Goal: Feedback & Contribution: Leave review/rating

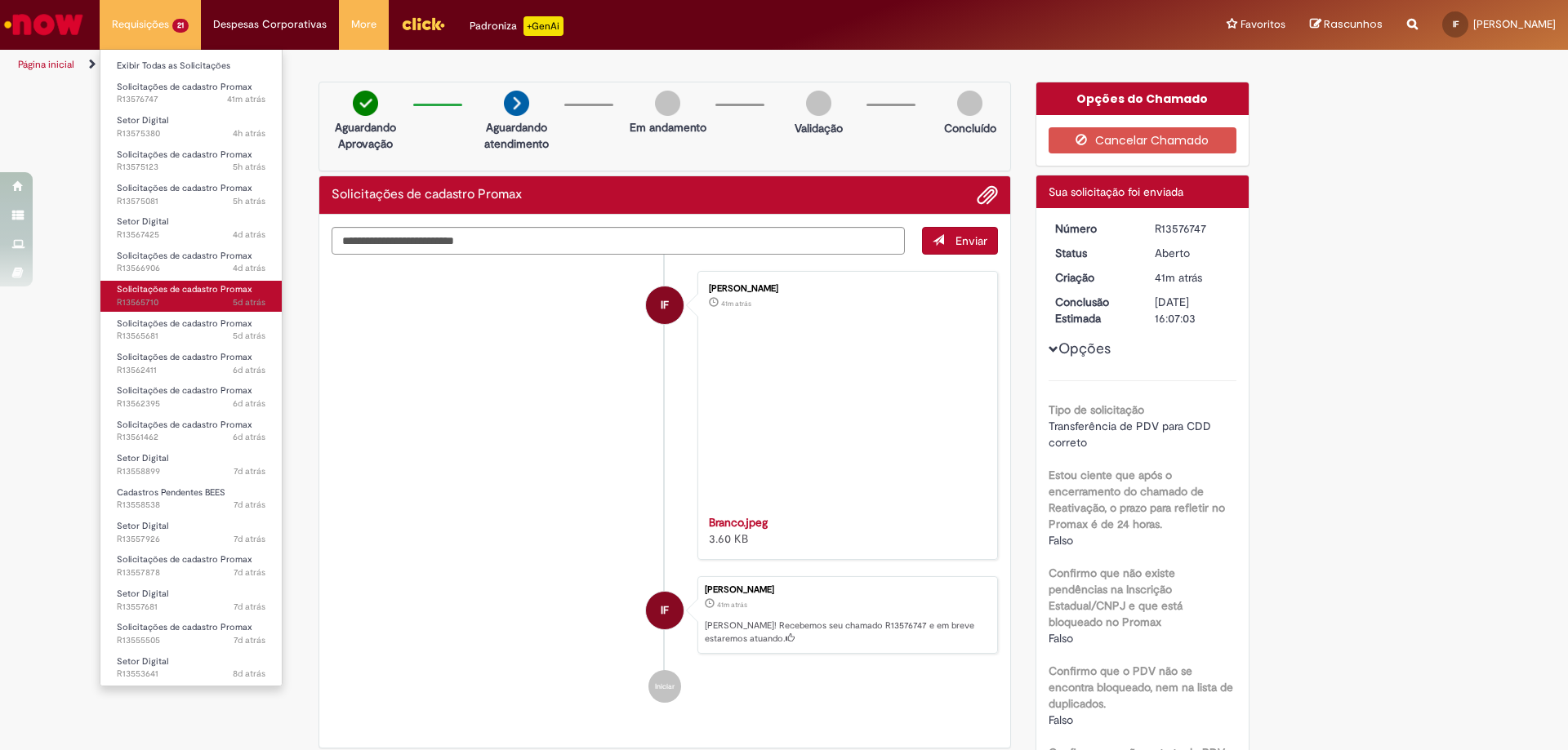
click at [193, 291] on span "Solicitações de cadastro Promax" at bounding box center [184, 289] width 136 height 12
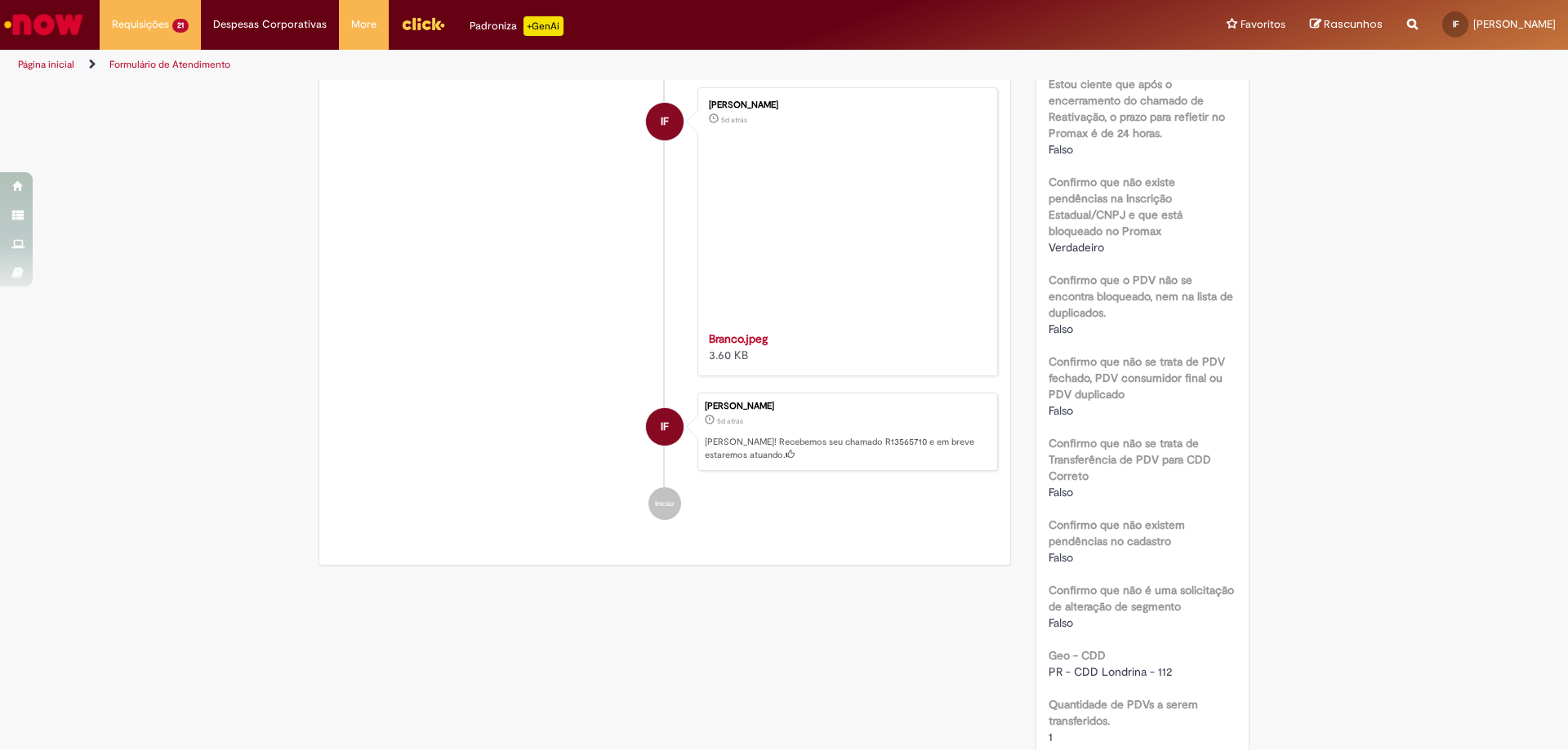
scroll to position [766, 0]
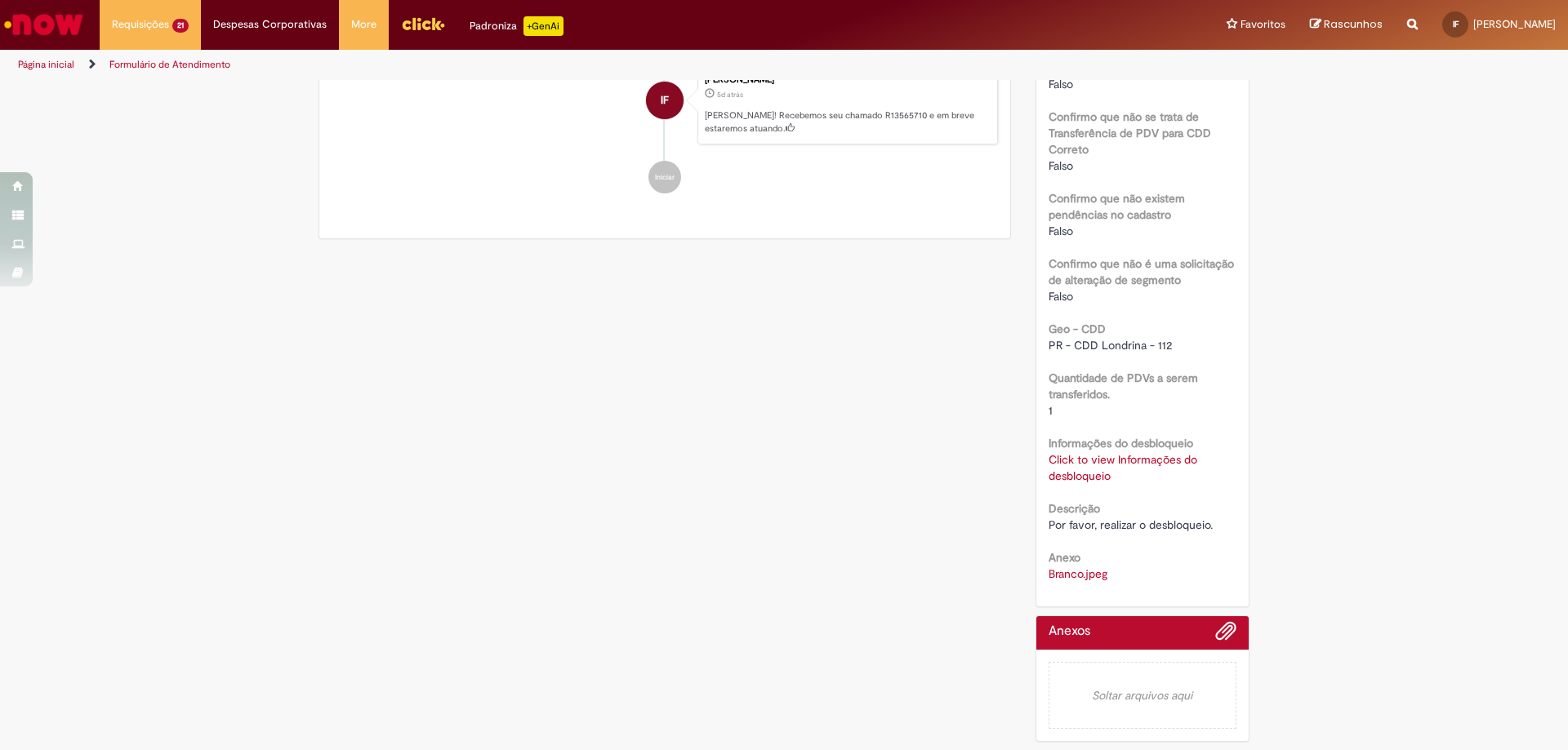
click at [1084, 468] on div "Click to view Informações do desbloqueio Click to view Informações do desbloque…" at bounding box center [1142, 468] width 188 height 33
click at [1055, 451] on div "Click to view Informações do desbloqueio Click to view Informações do desbloque…" at bounding box center [1142, 468] width 188 height 33
click at [1060, 464] on link "Click to view Informações do desbloqueio" at bounding box center [1122, 468] width 149 height 31
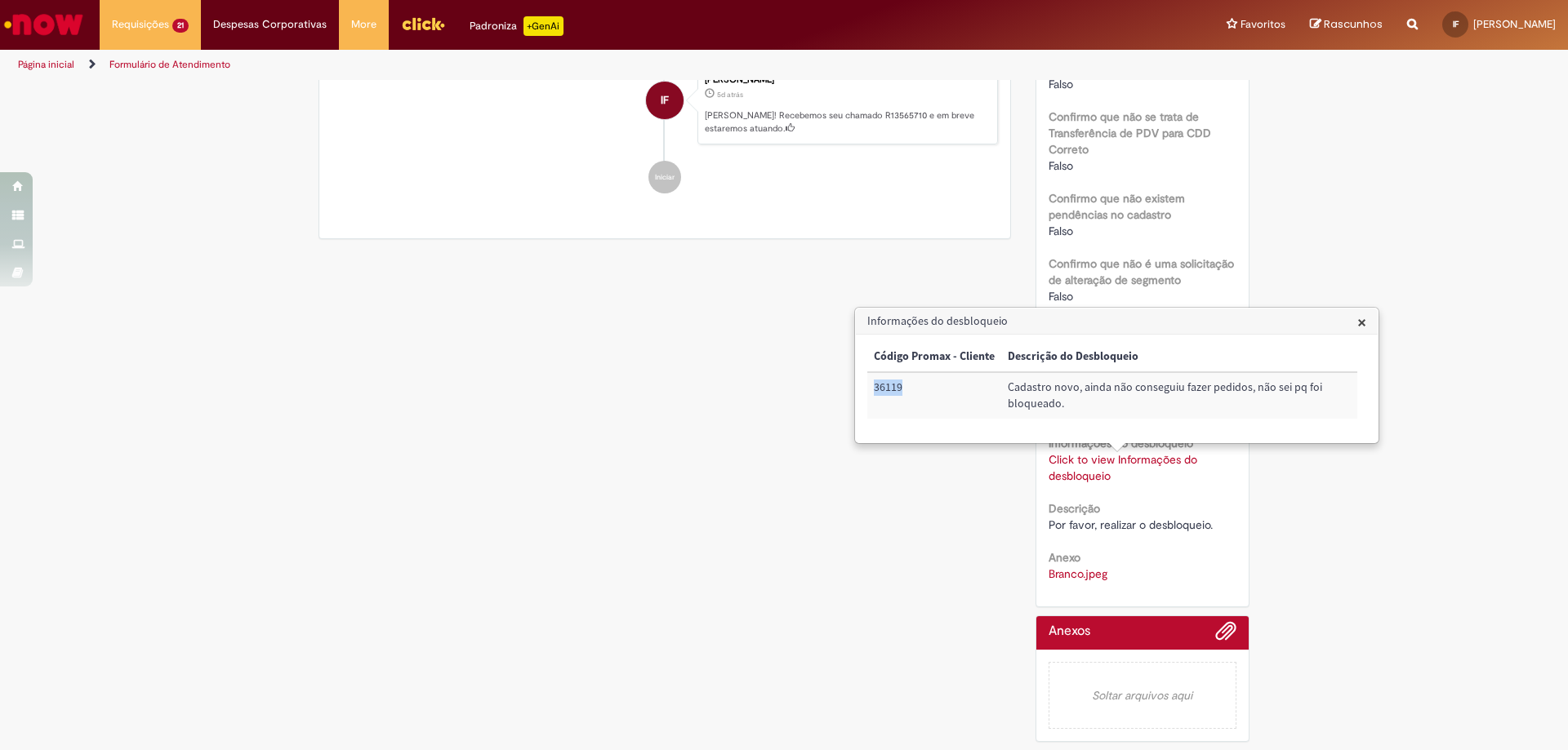
drag, startPoint x: 903, startPoint y: 386, endPoint x: 873, endPoint y: 386, distance: 30.0
click at [873, 386] on td "36119" at bounding box center [933, 395] width 134 height 47
copy td "36119"
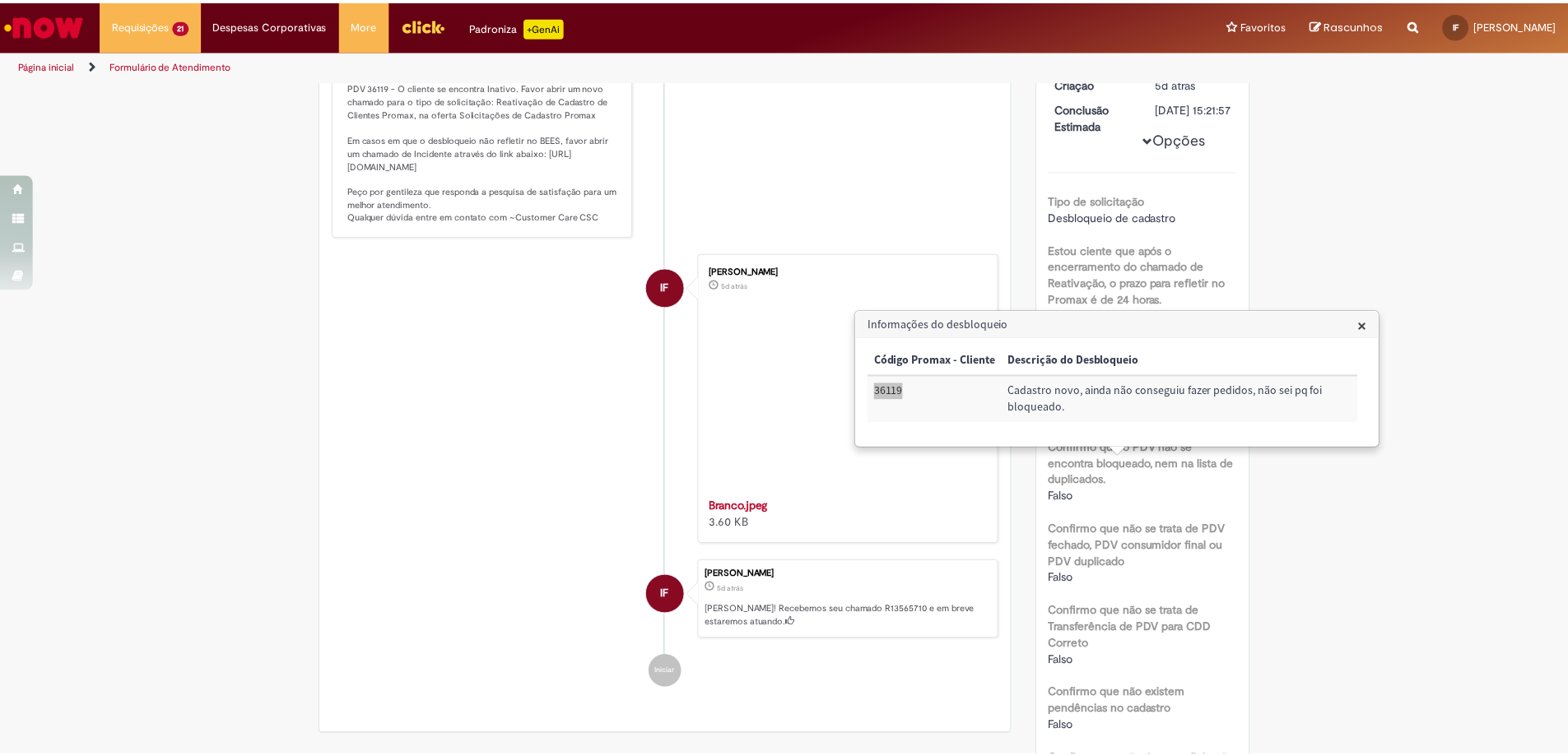
scroll to position [0, 0]
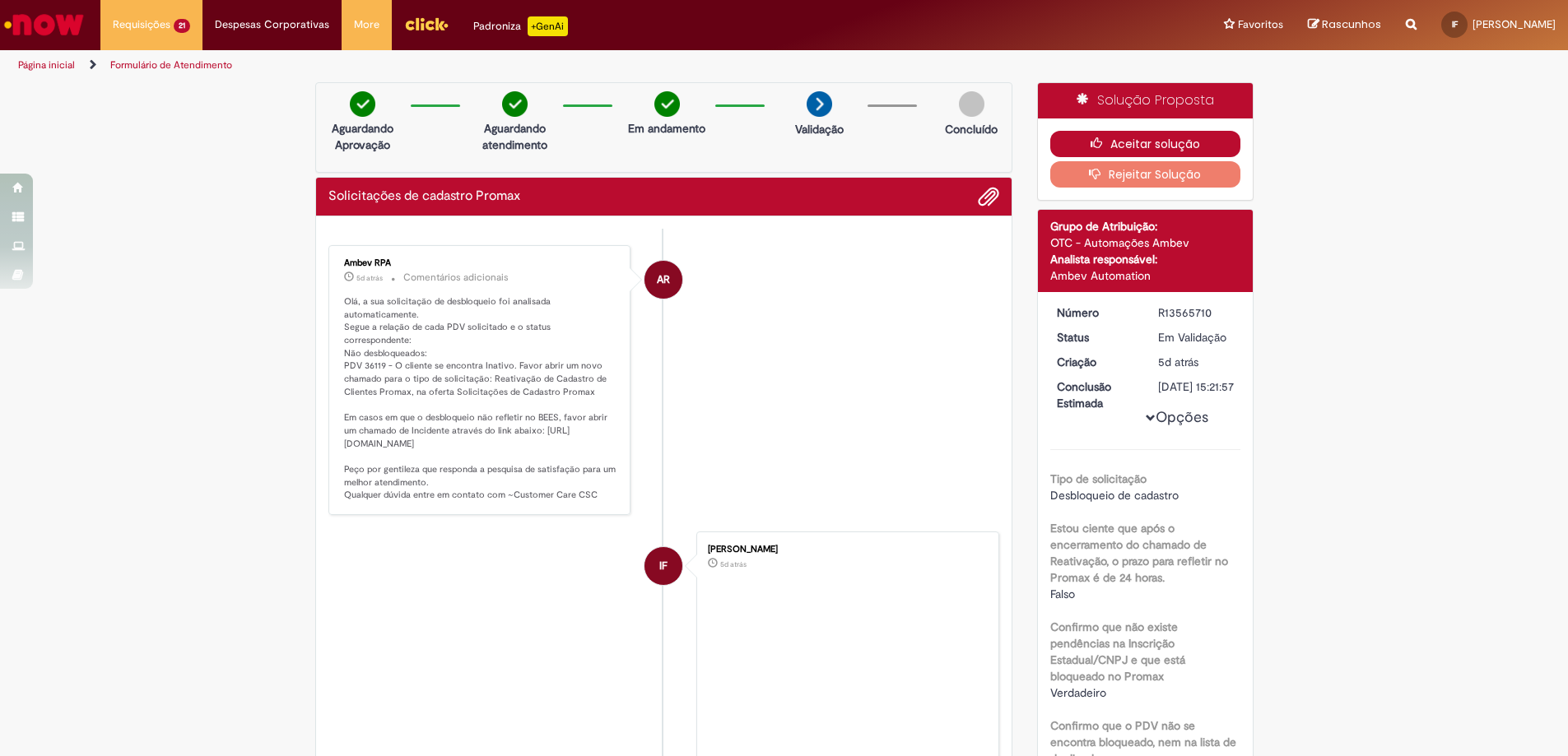
click at [1199, 139] on button "Aceitar solução" at bounding box center [1145, 144] width 190 height 26
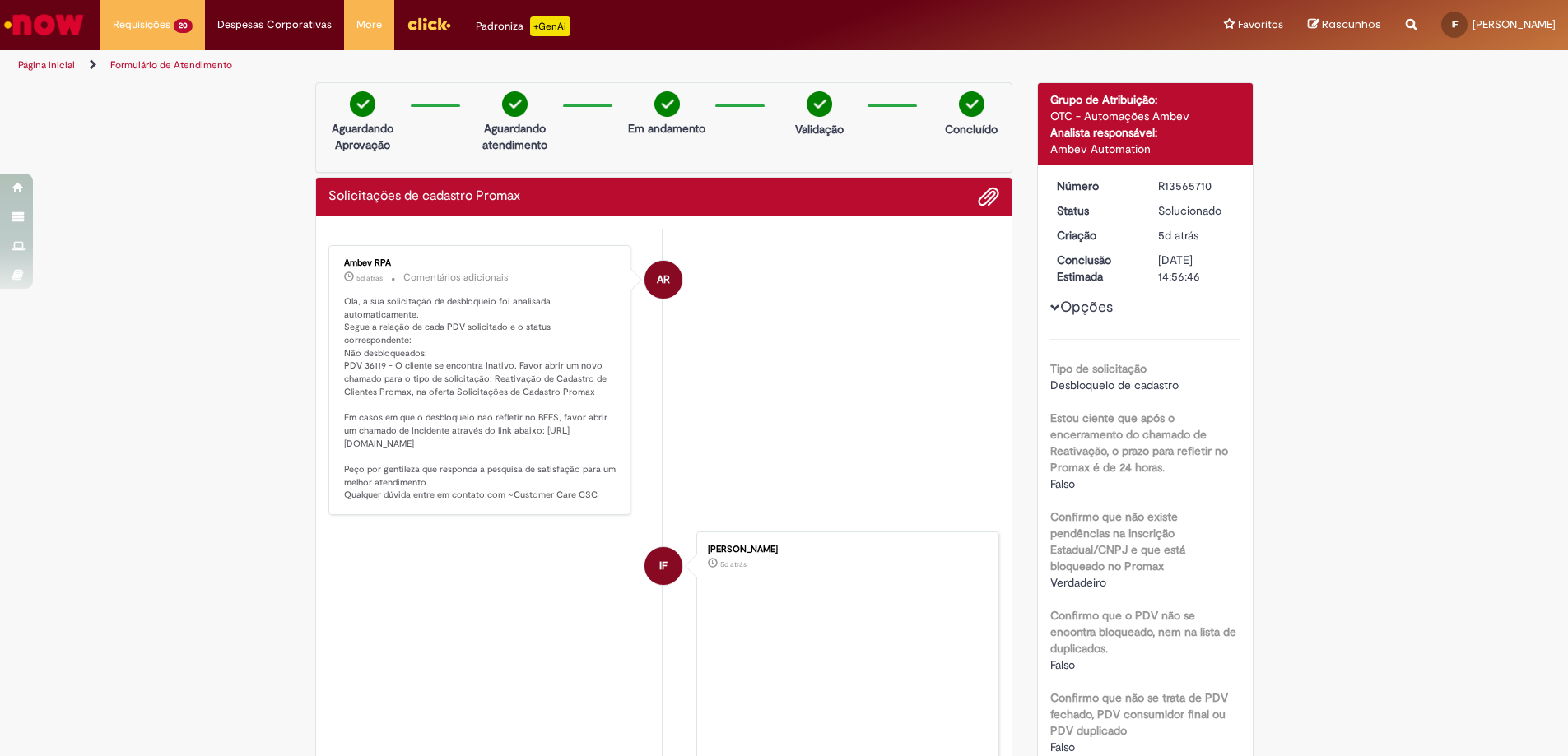
scroll to position [83, 0]
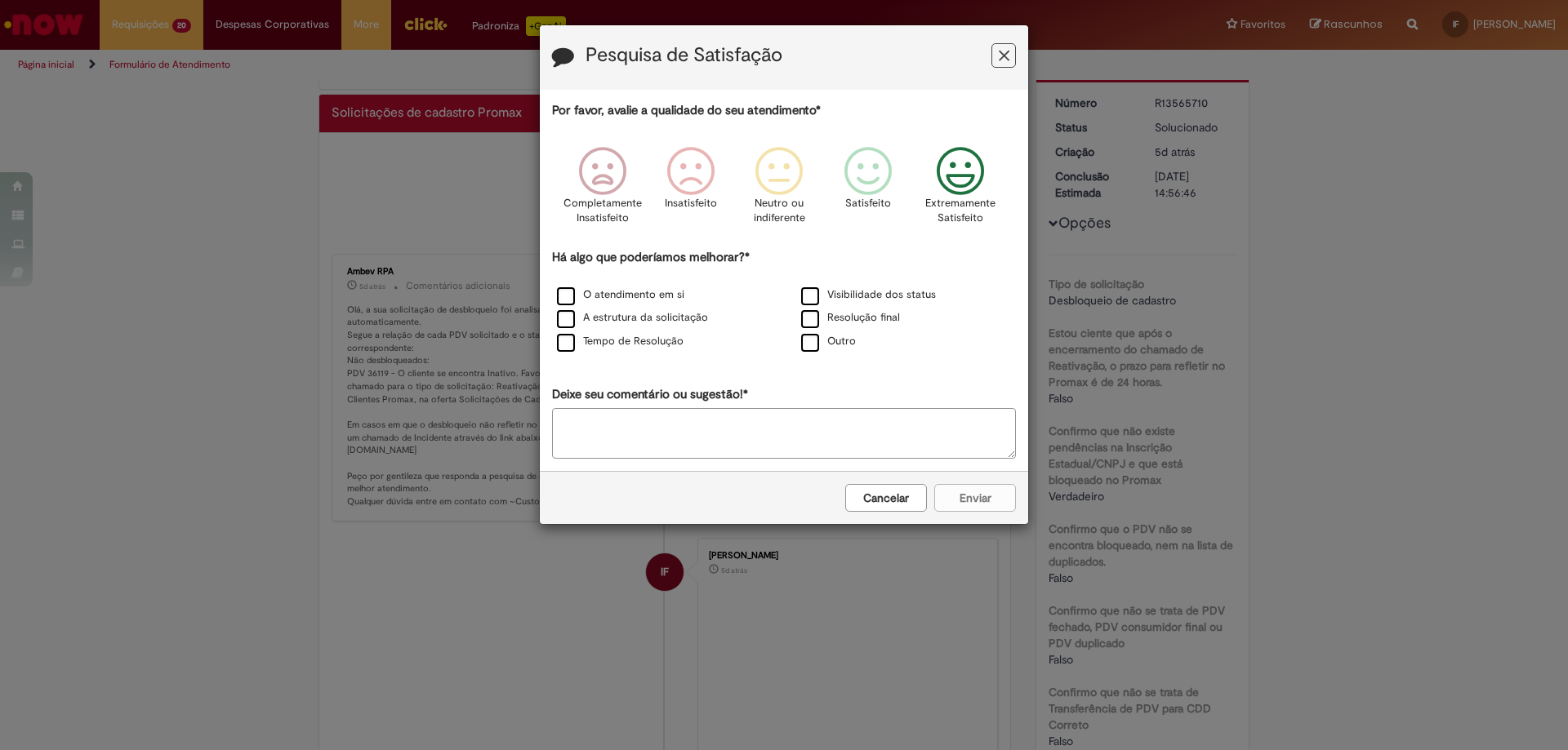
click at [968, 151] on icon "Feedback" at bounding box center [960, 171] width 61 height 49
click at [607, 290] on label "O atendimento em si" at bounding box center [621, 295] width 128 height 16
click at [812, 324] on label "Resolução final" at bounding box center [850, 318] width 98 height 16
click at [578, 346] on label "Tempo de Resolução" at bounding box center [620, 342] width 127 height 16
click at [955, 507] on button "Enviar" at bounding box center [975, 498] width 82 height 28
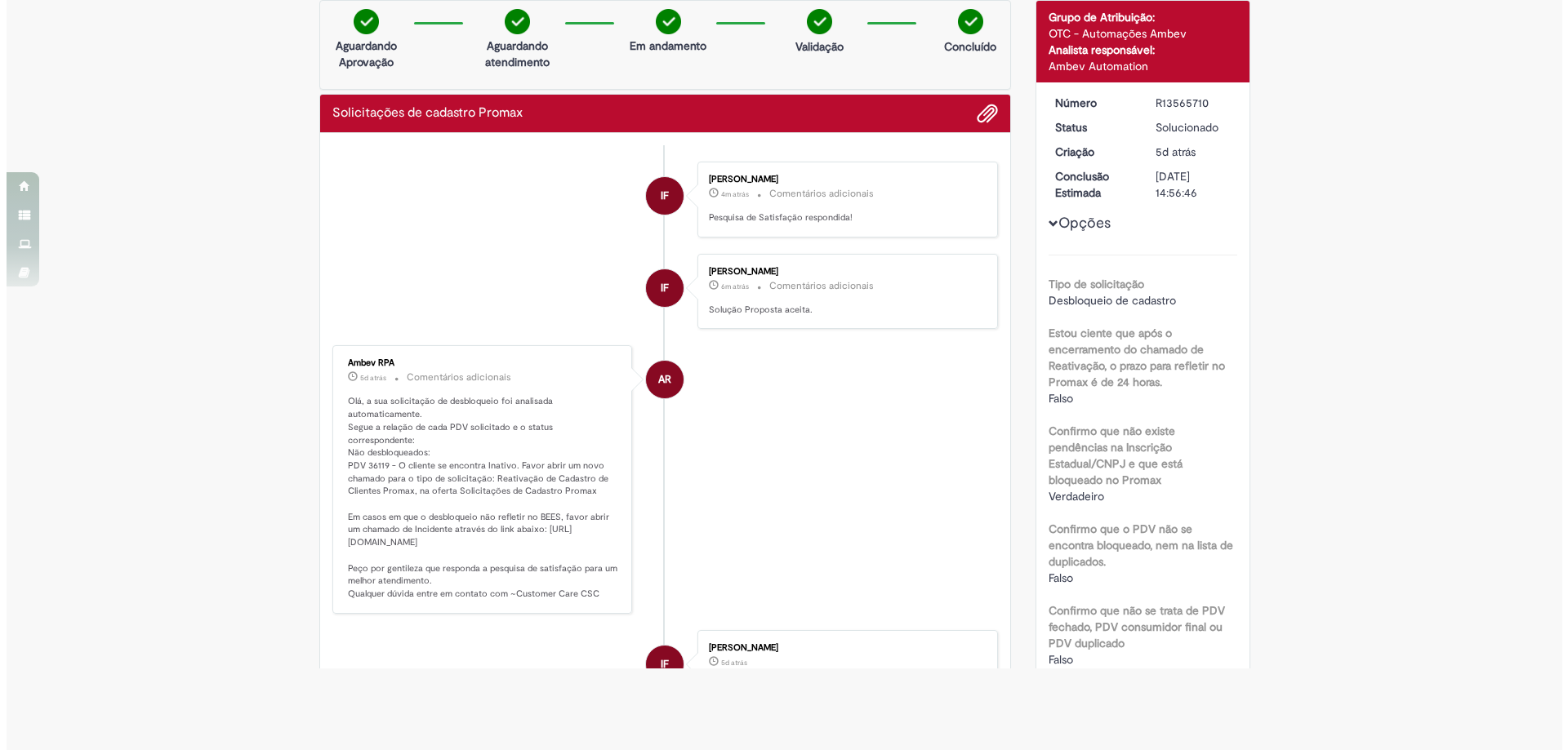
scroll to position [0, 0]
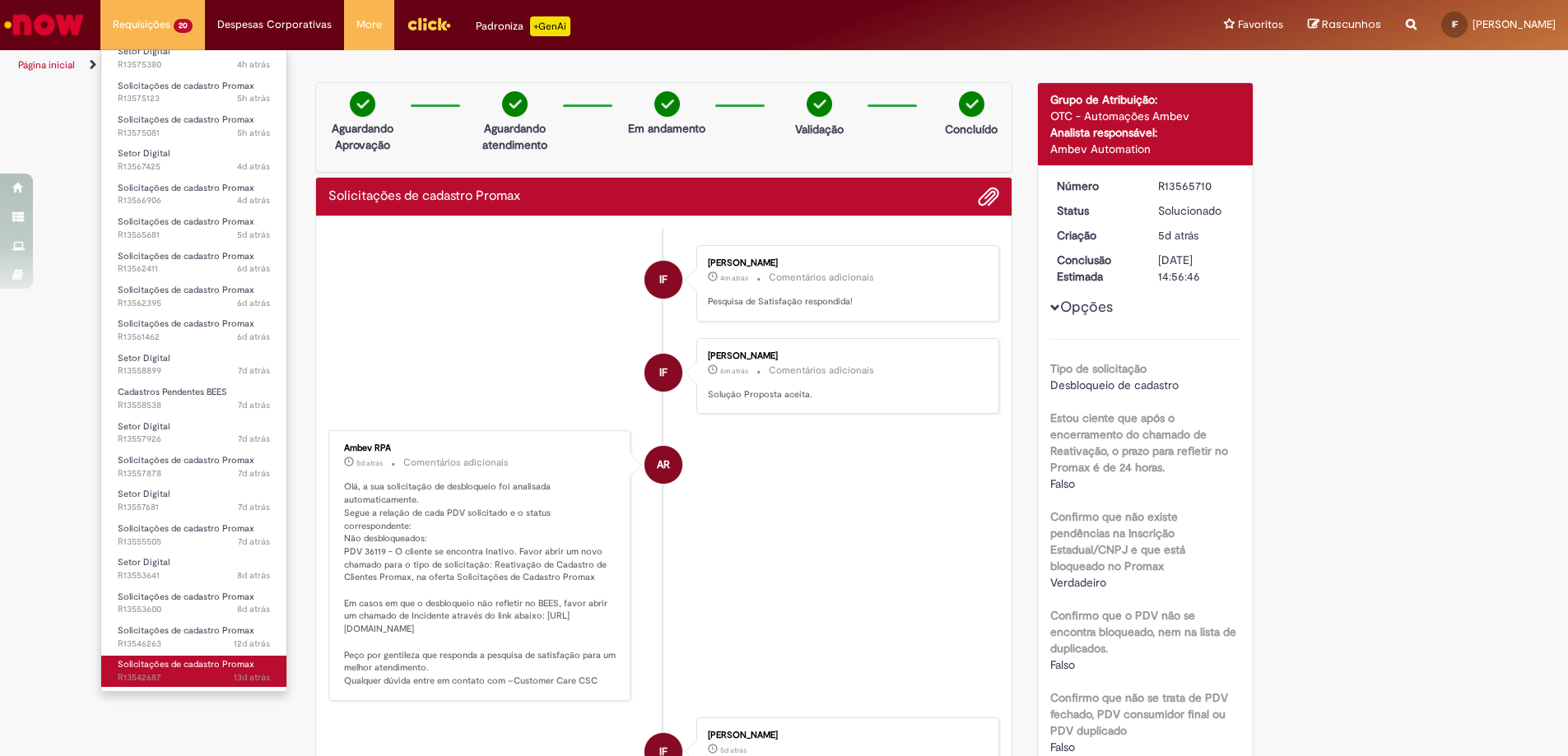
click at [205, 681] on span "13d atrás 13 dias atrás R13542687" at bounding box center [193, 678] width 152 height 13
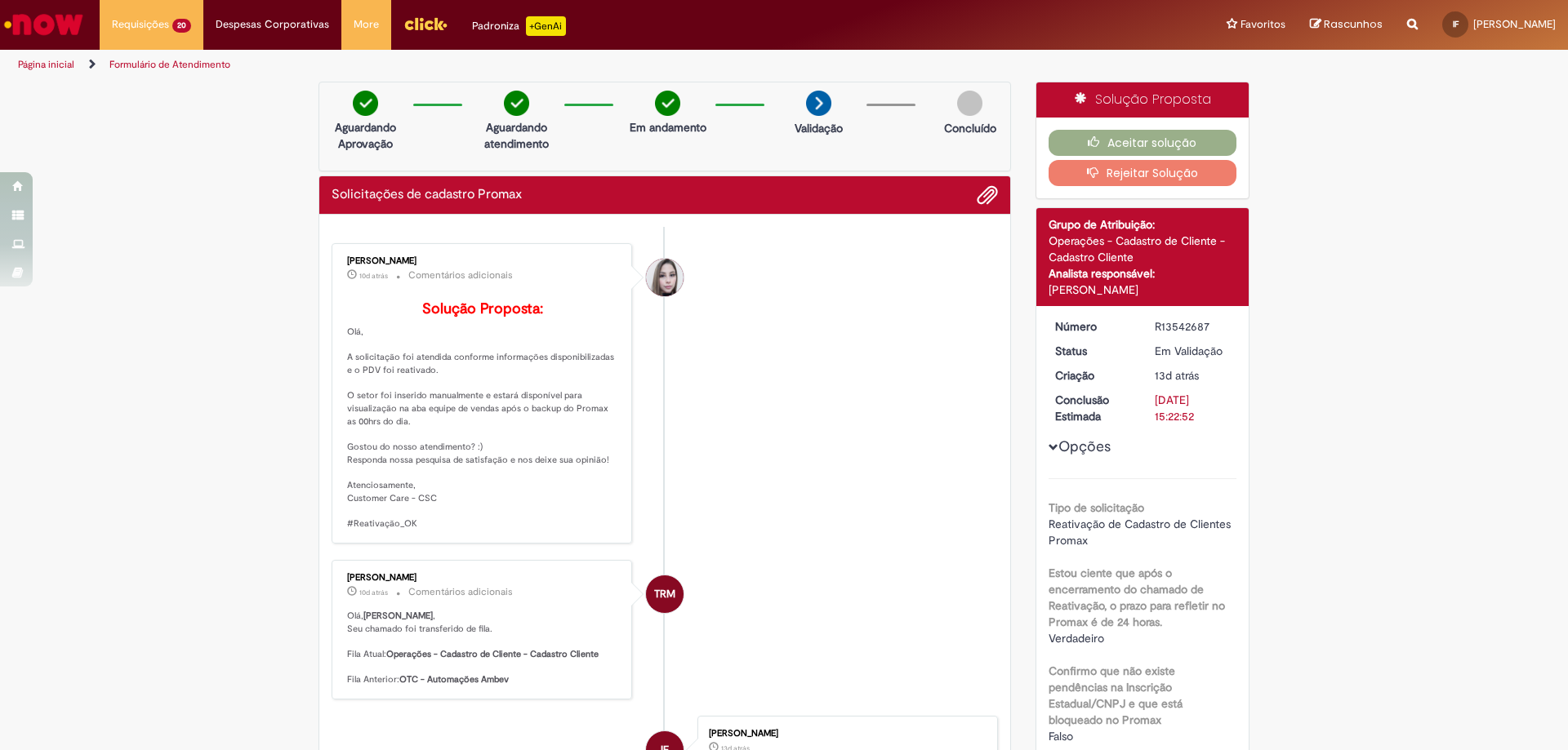
click at [1116, 127] on div "Aceitar solução Rejeitar Solução" at bounding box center [1142, 158] width 213 height 81
click at [1116, 132] on button "Aceitar solução" at bounding box center [1142, 142] width 188 height 26
click at [1122, 143] on button "Aceitar solução" at bounding box center [1142, 142] width 188 height 26
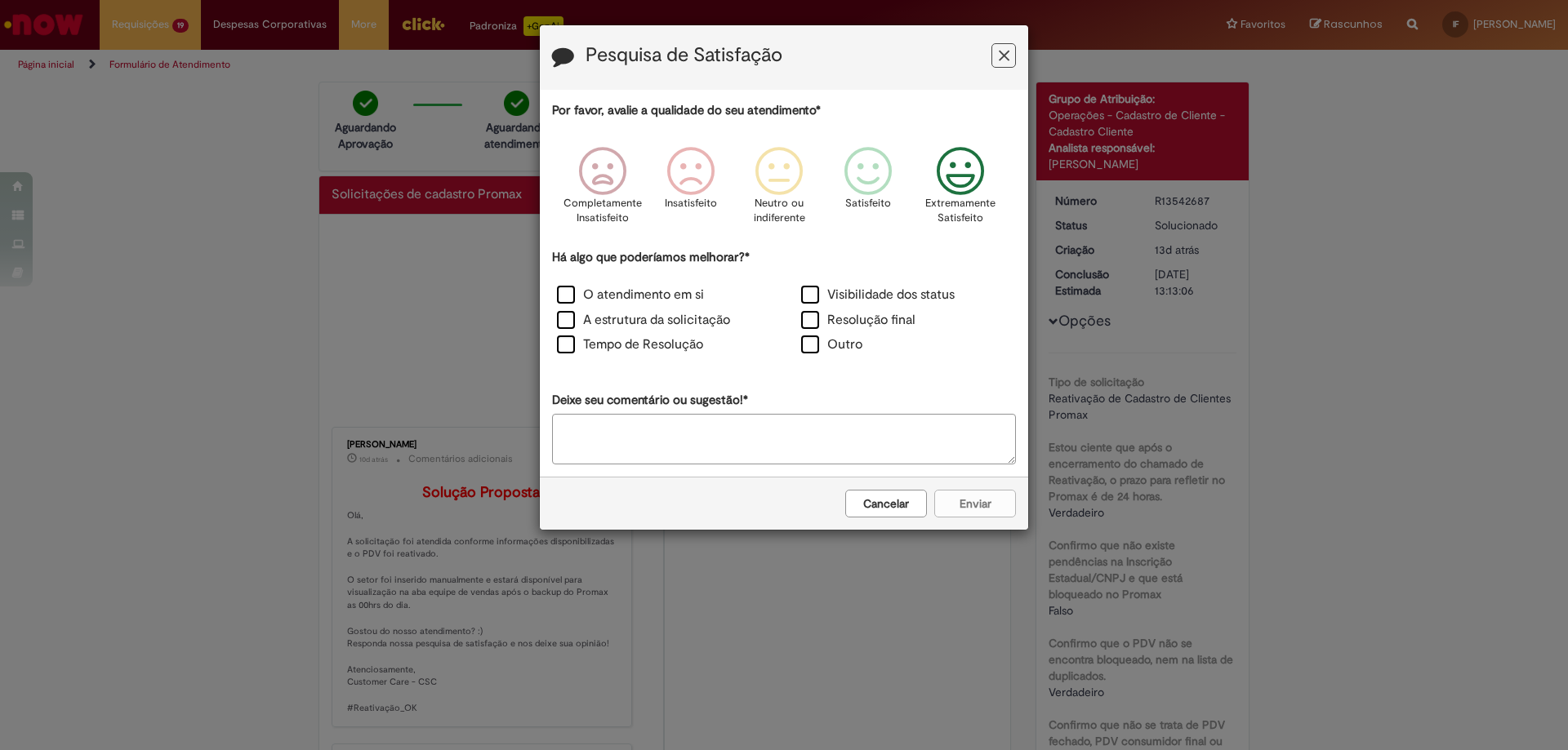
click at [936, 187] on icon "Feedback" at bounding box center [960, 171] width 61 height 49
click at [597, 299] on label "O atendimento em si" at bounding box center [630, 295] width 147 height 19
click at [851, 331] on div "Resolução final" at bounding box center [906, 322] width 241 height 22
click at [842, 325] on label "Resolução final" at bounding box center [858, 320] width 114 height 19
click at [645, 360] on div "Por favor, avalie a qualidade do seu atendimento* Completamente Insatisfeito In…" at bounding box center [783, 282] width 464 height 362
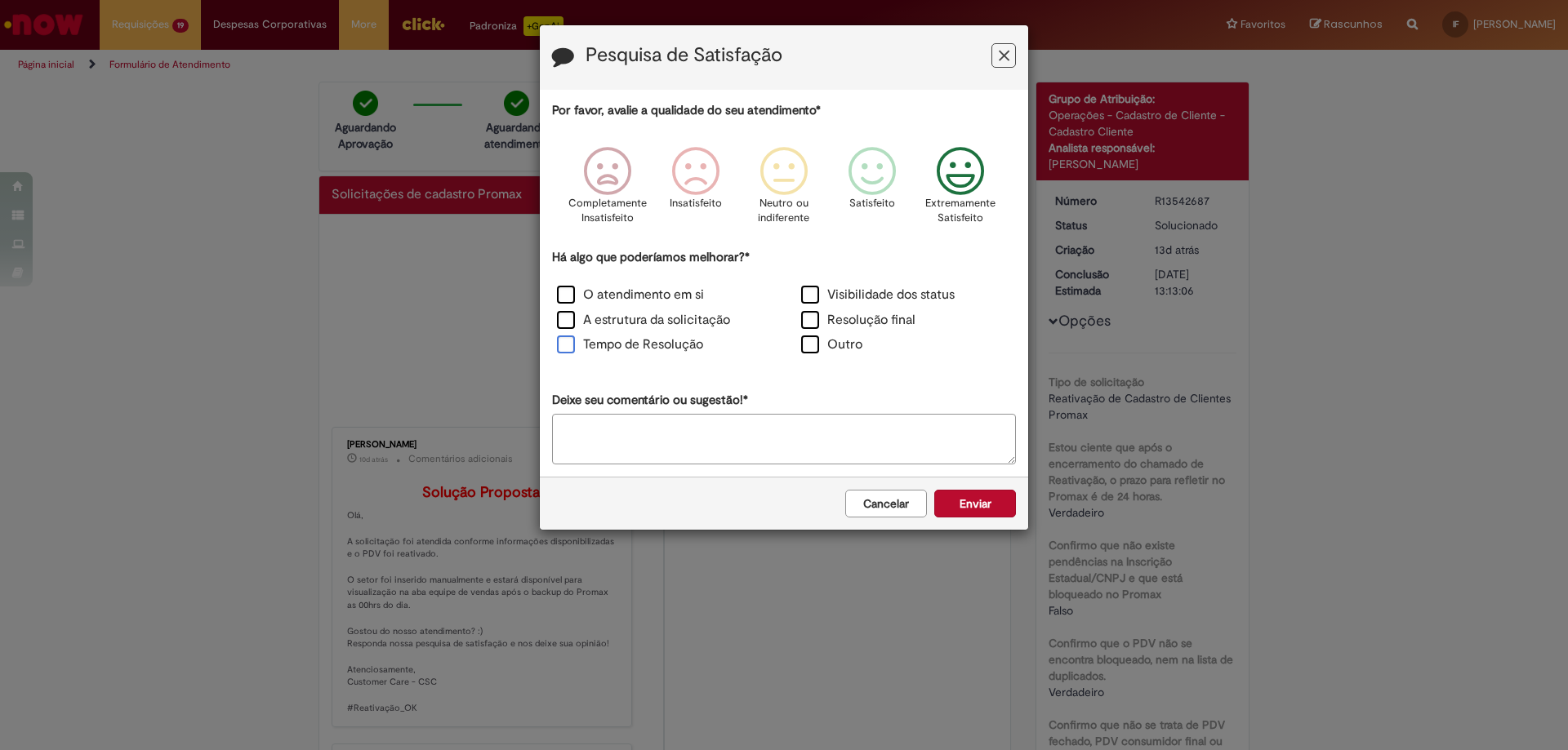
click at [648, 351] on label "Tempo de Resolução" at bounding box center [629, 345] width 146 height 19
click at [1000, 511] on button "Enviar" at bounding box center [975, 503] width 82 height 28
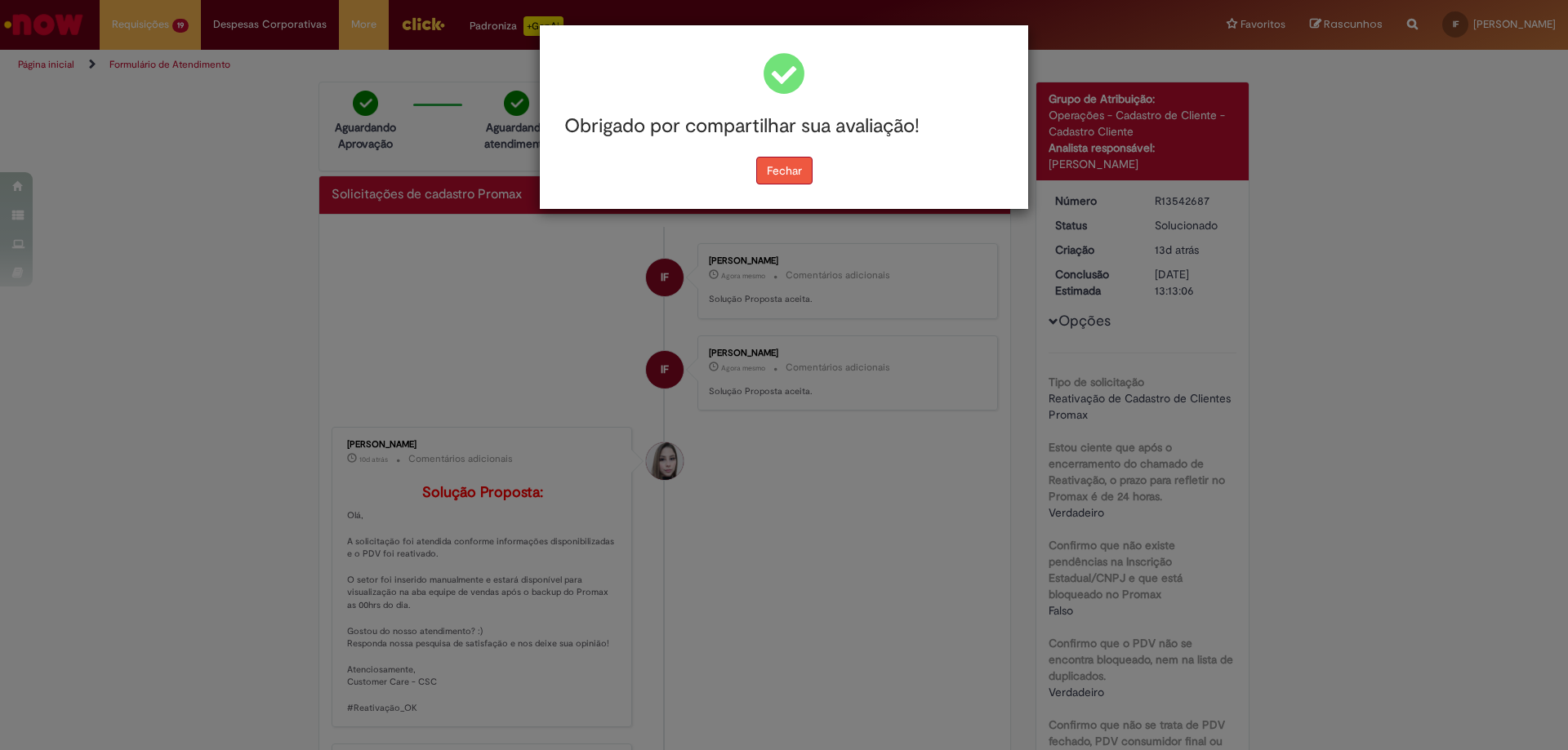
click at [799, 183] on button "Fechar" at bounding box center [784, 171] width 56 height 28
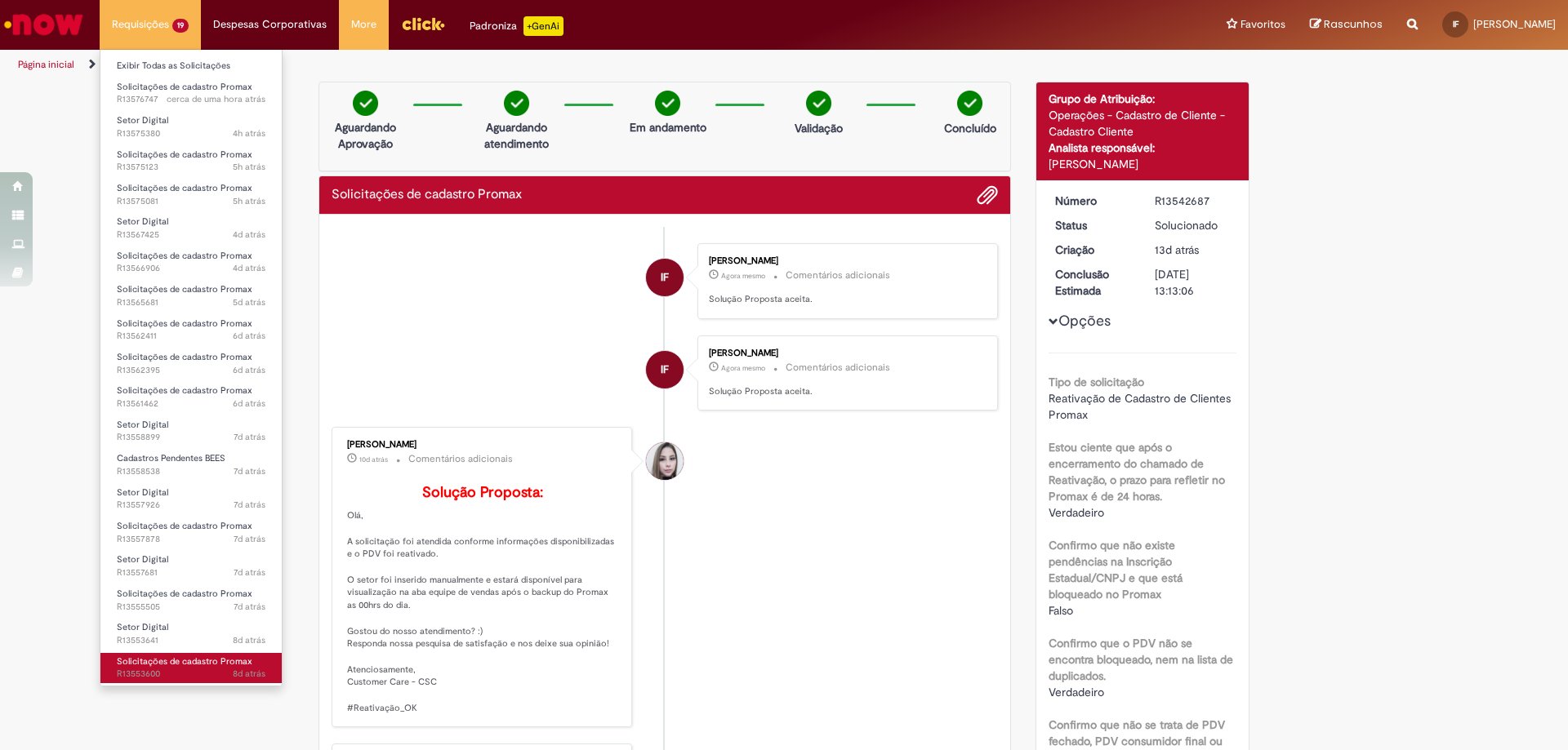
scroll to position [35, 0]
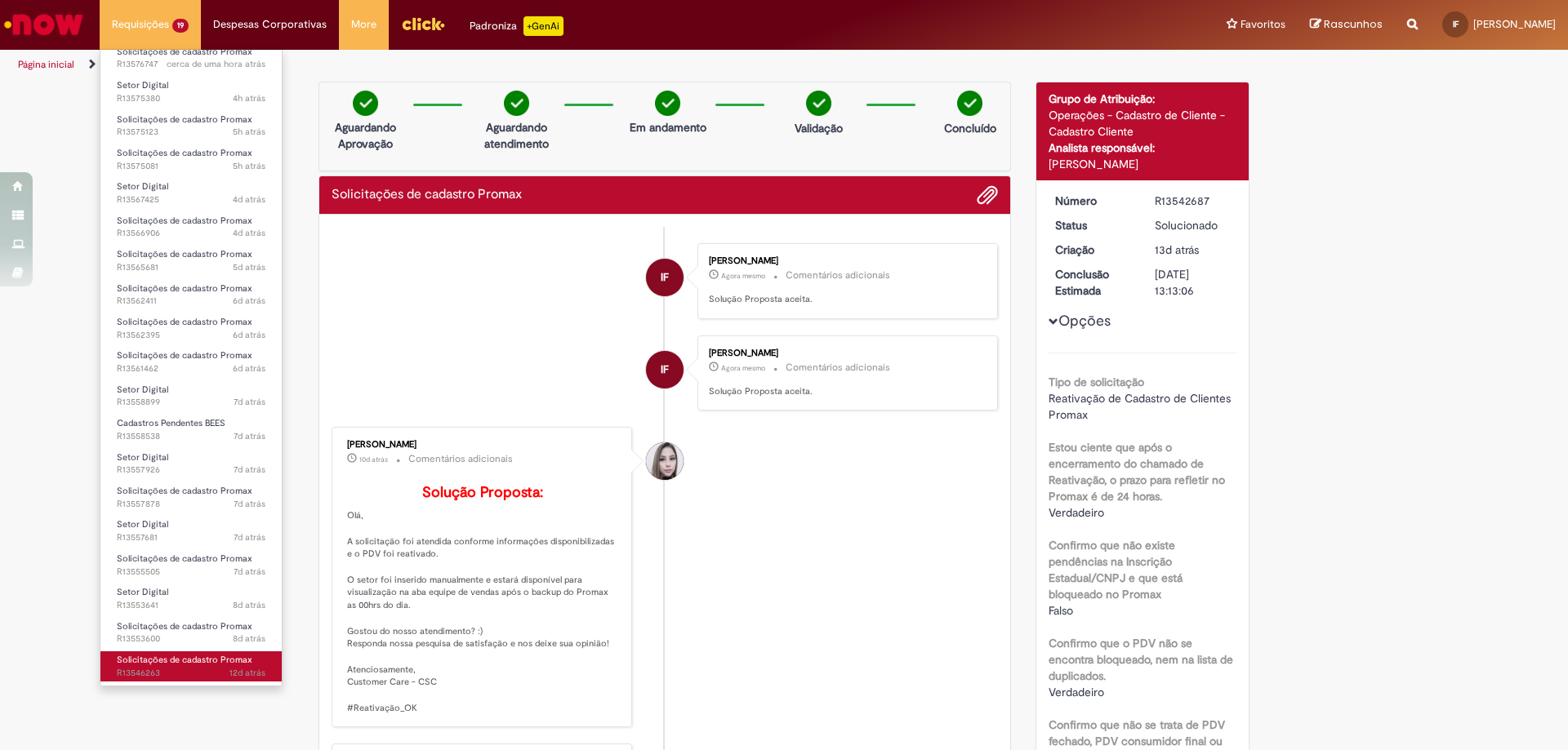
click at [215, 655] on span "Solicitações de cadastro Promax" at bounding box center [184, 660] width 136 height 12
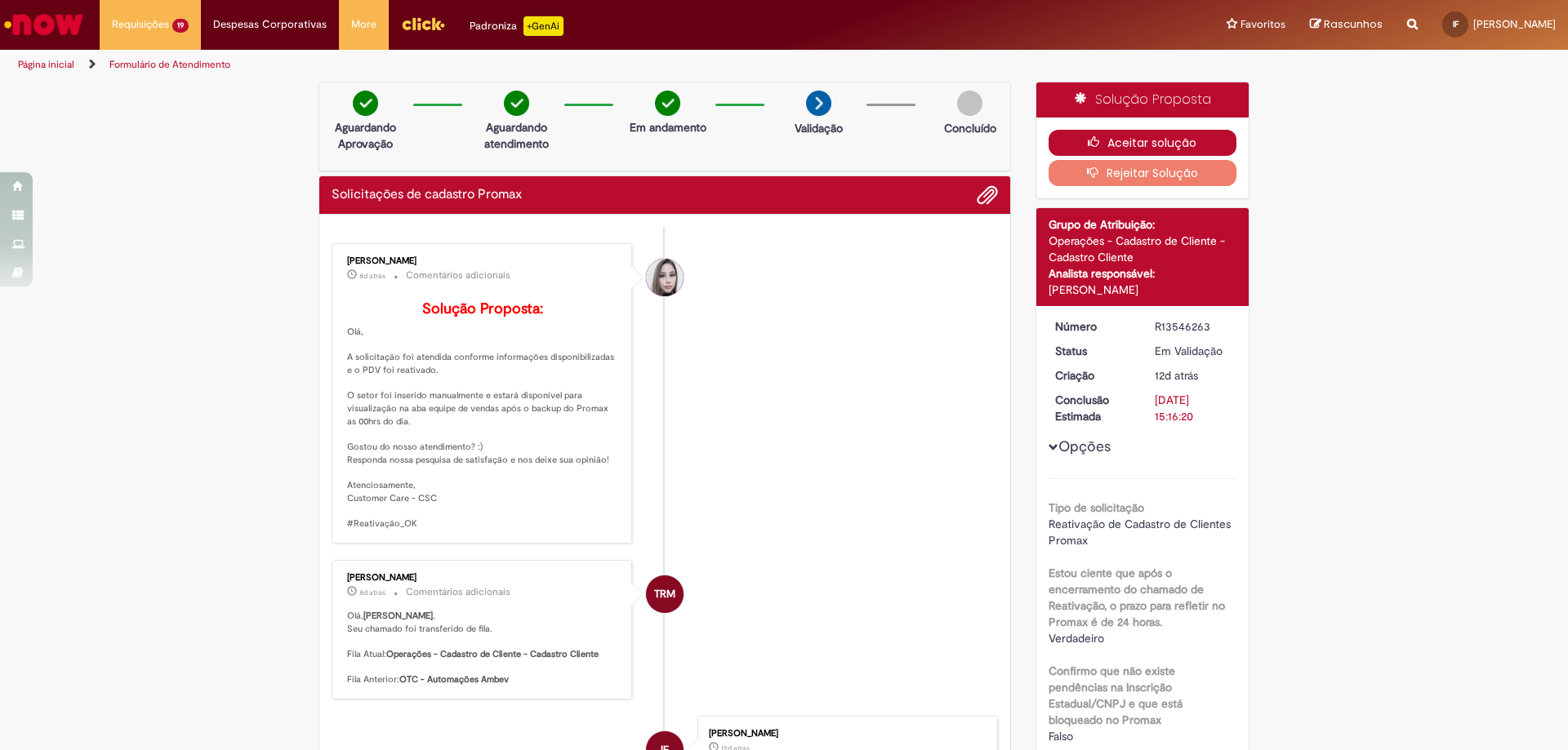
click at [1116, 147] on button "Aceitar solução" at bounding box center [1142, 142] width 188 height 26
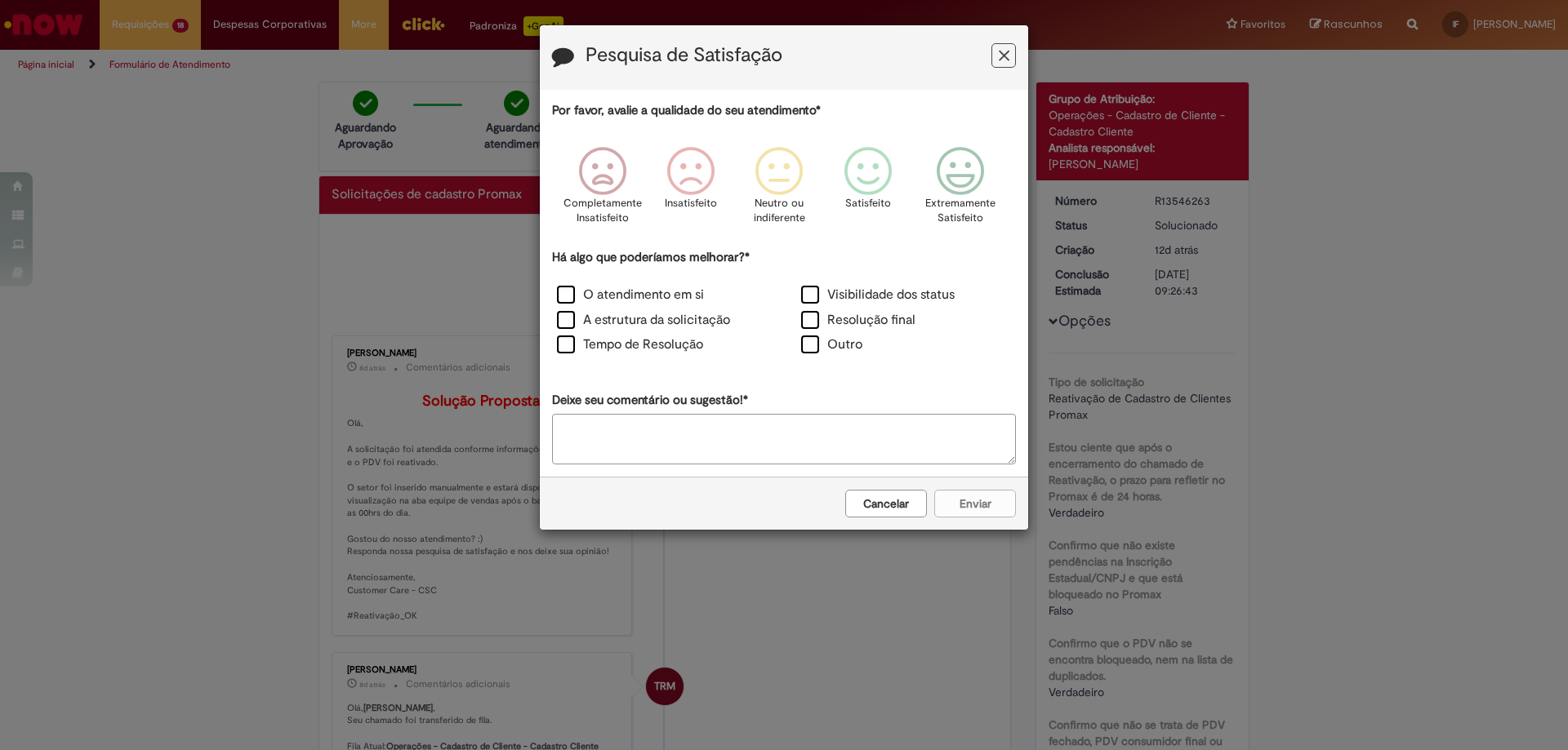
click at [1001, 186] on div "Extremamente Satisfeito" at bounding box center [961, 191] width 93 height 112
click at [815, 321] on label "Resolução final" at bounding box center [858, 320] width 114 height 19
click at [972, 523] on div "Cancelar Enviar" at bounding box center [784, 502] width 489 height 53
click at [969, 519] on div "Cancelar Enviar" at bounding box center [784, 502] width 489 height 53
click at [968, 509] on button "Enviar" at bounding box center [975, 503] width 82 height 28
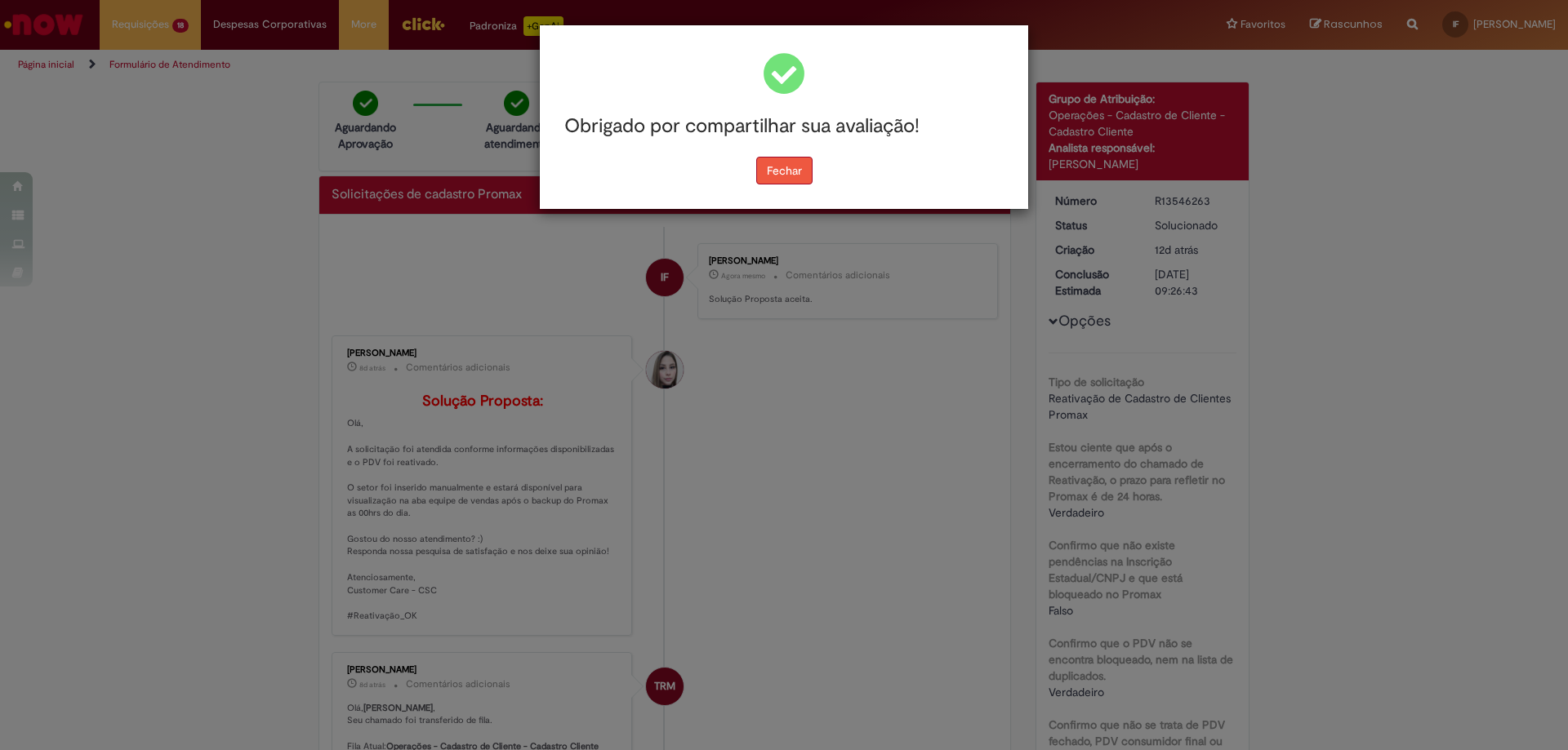
click at [766, 167] on button "Fechar" at bounding box center [784, 171] width 56 height 28
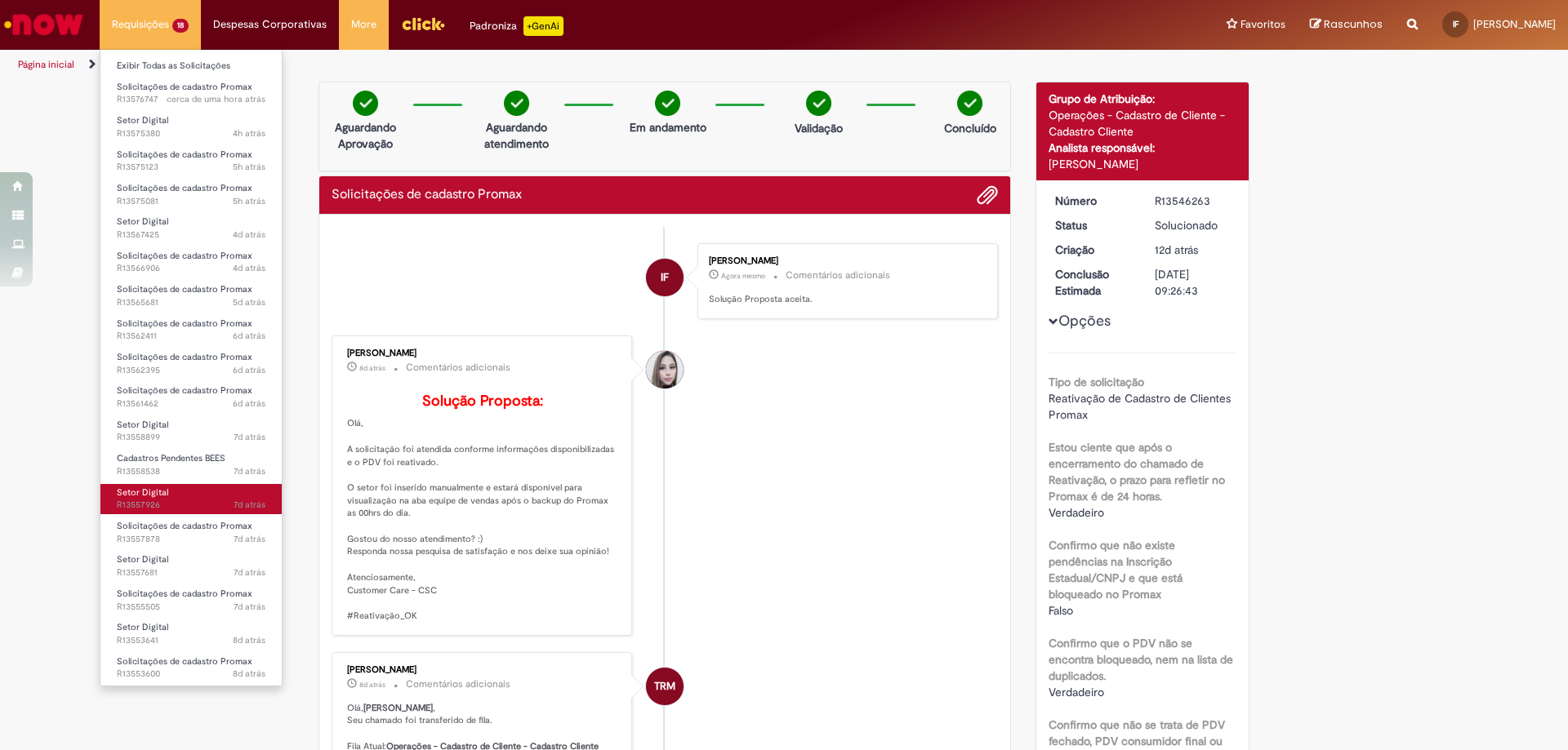
scroll to position [2, 0]
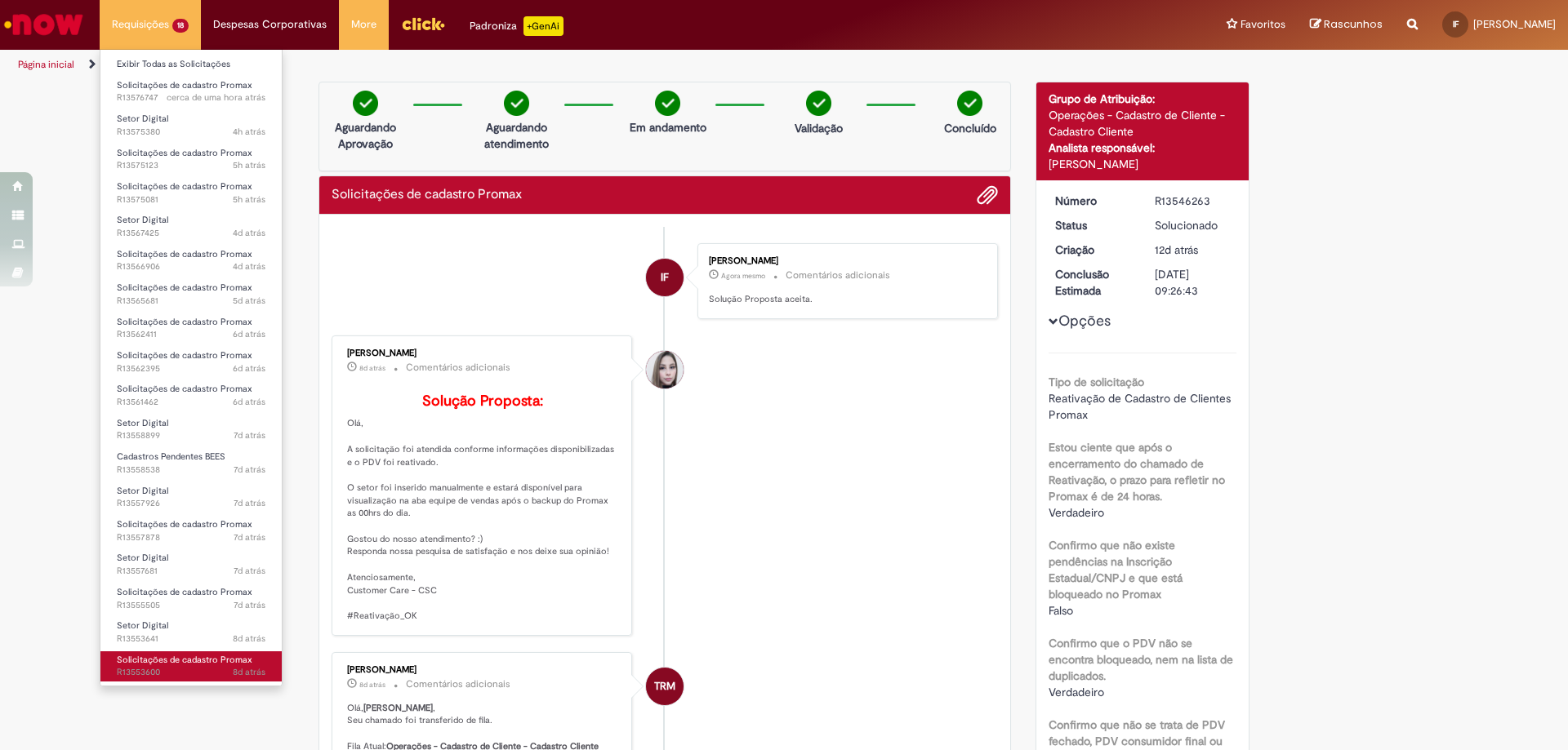
click at [189, 652] on link "Solicitações de cadastro Promax 8d atrás 8 dias atrás R13553600" at bounding box center [191, 666] width 181 height 30
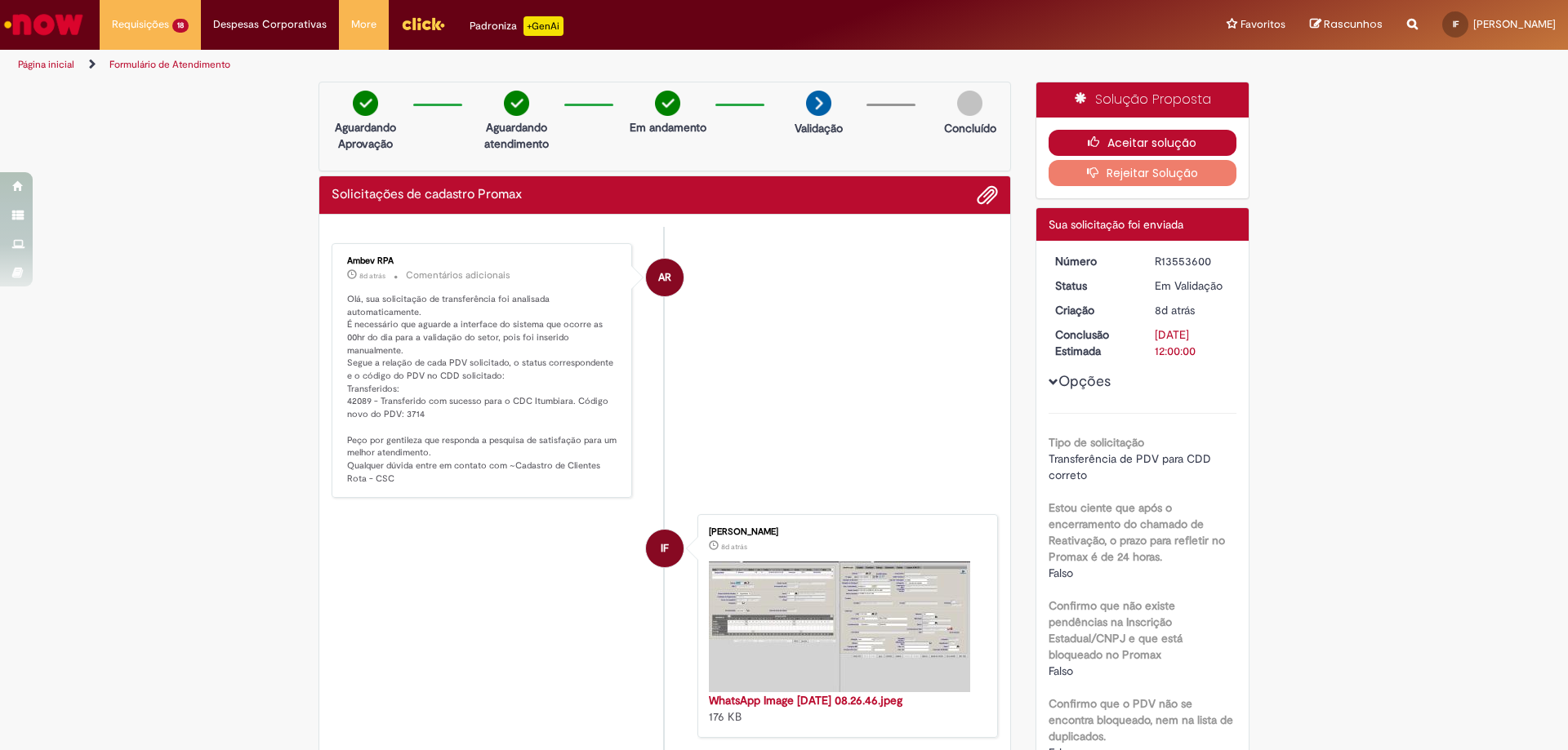
click at [1154, 142] on button "Aceitar solução" at bounding box center [1142, 142] width 188 height 26
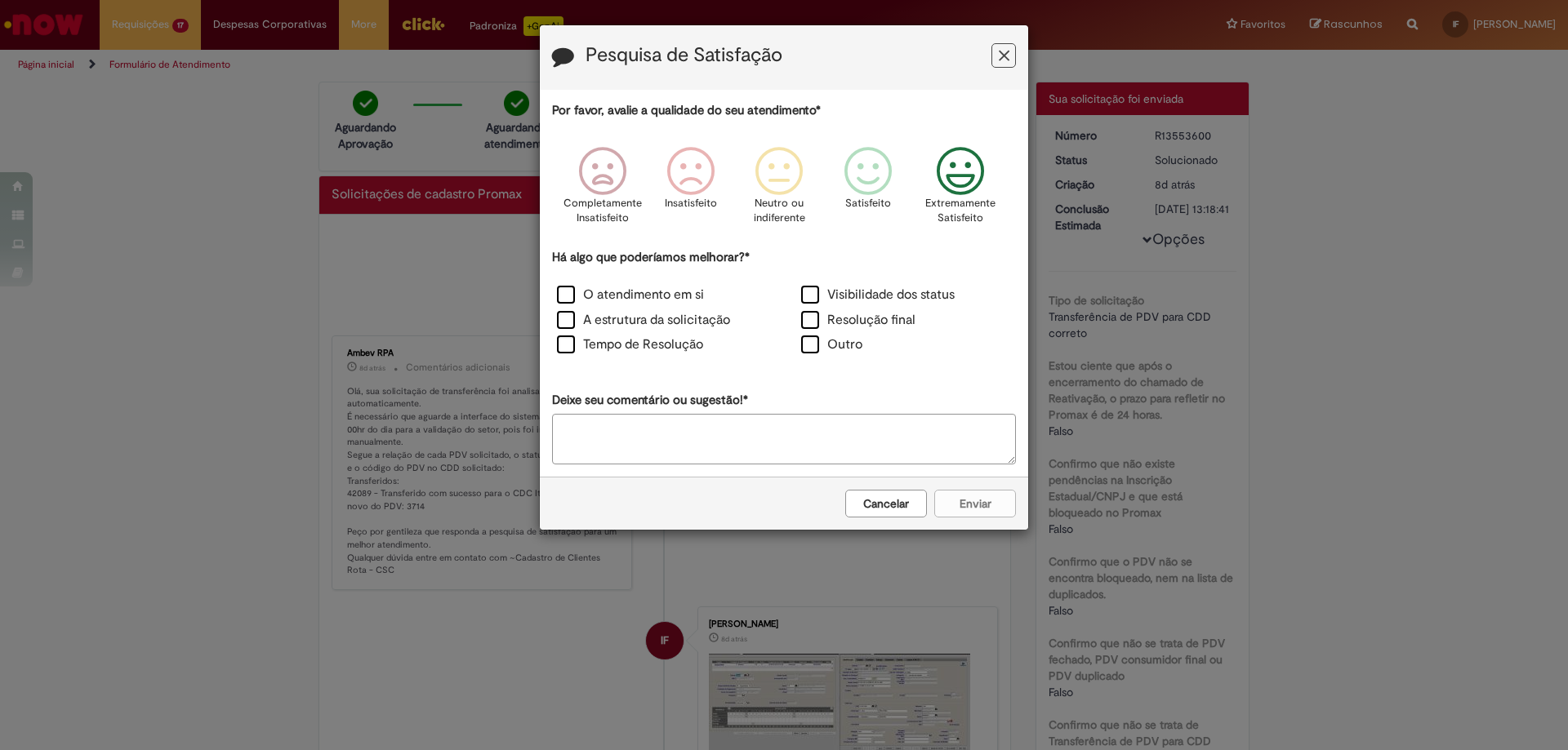
click at [978, 187] on icon "Feedback" at bounding box center [960, 171] width 61 height 49
click at [595, 299] on label "O atendimento em si" at bounding box center [630, 295] width 147 height 19
drag, startPoint x: 830, startPoint y: 326, endPoint x: 822, endPoint y: 336, distance: 12.8
click at [830, 327] on label "Resolução final" at bounding box center [858, 320] width 114 height 19
click at [690, 345] on label "Tempo de Resolução" at bounding box center [629, 345] width 146 height 19
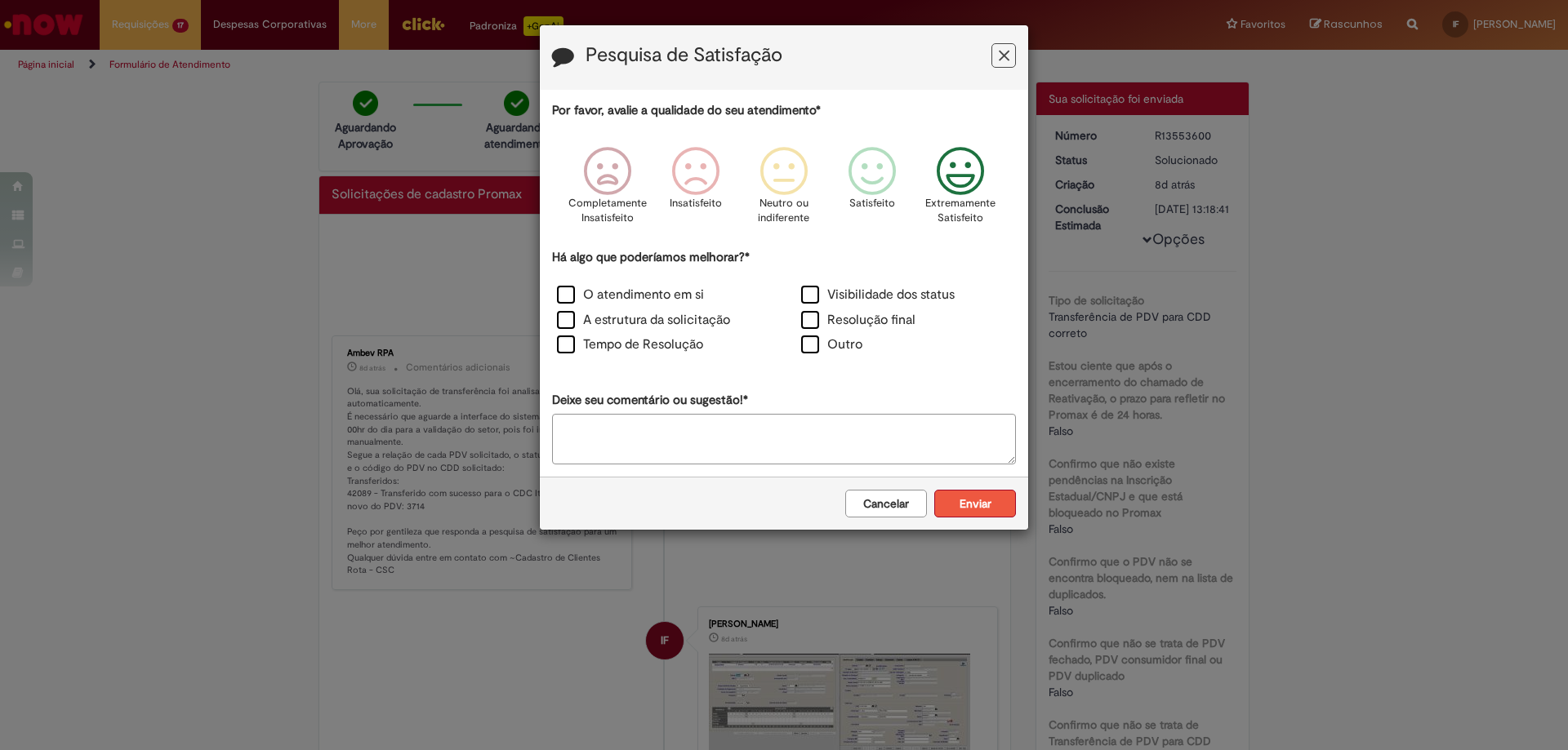
click at [965, 507] on button "Enviar" at bounding box center [975, 503] width 82 height 28
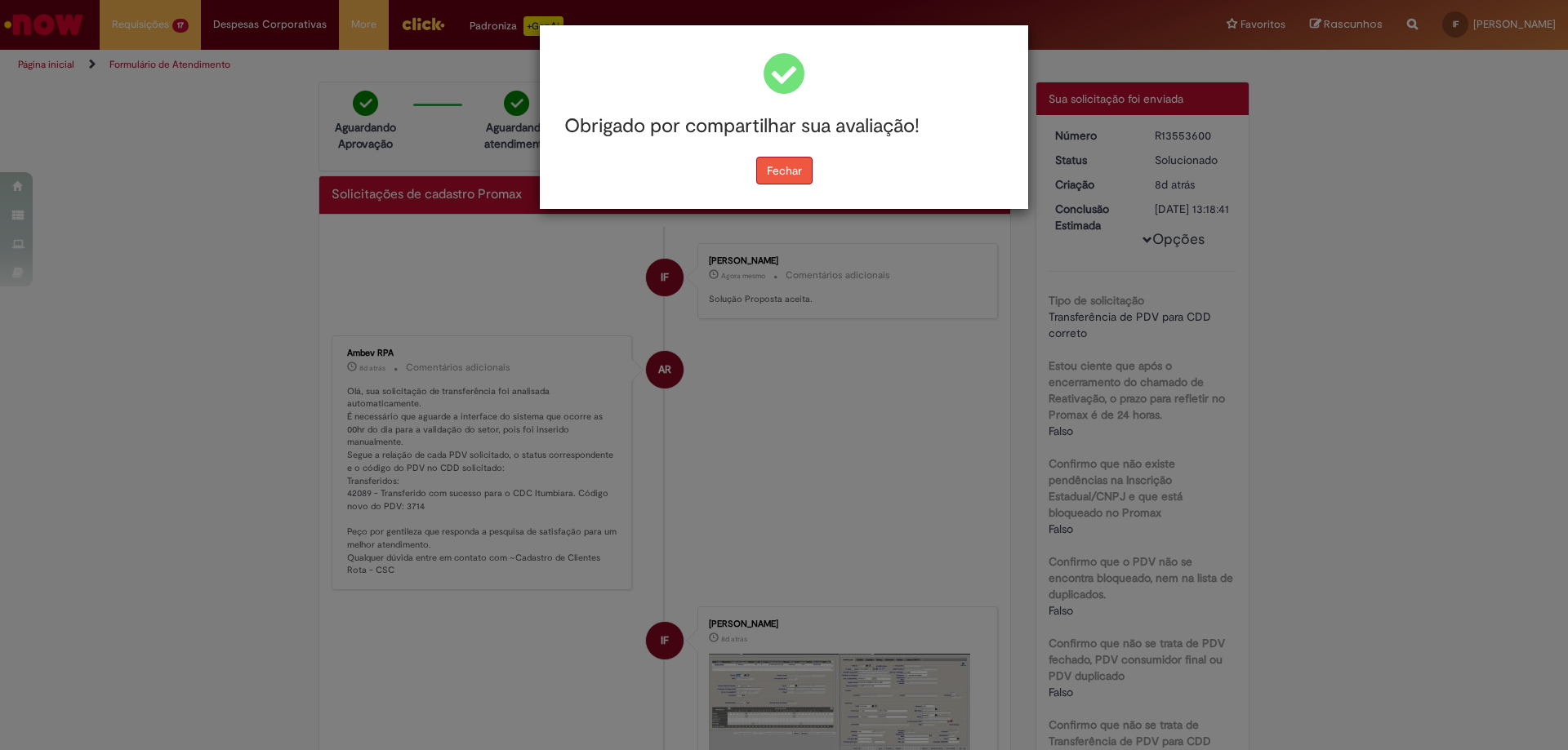
click at [777, 178] on button "Fechar" at bounding box center [784, 171] width 56 height 28
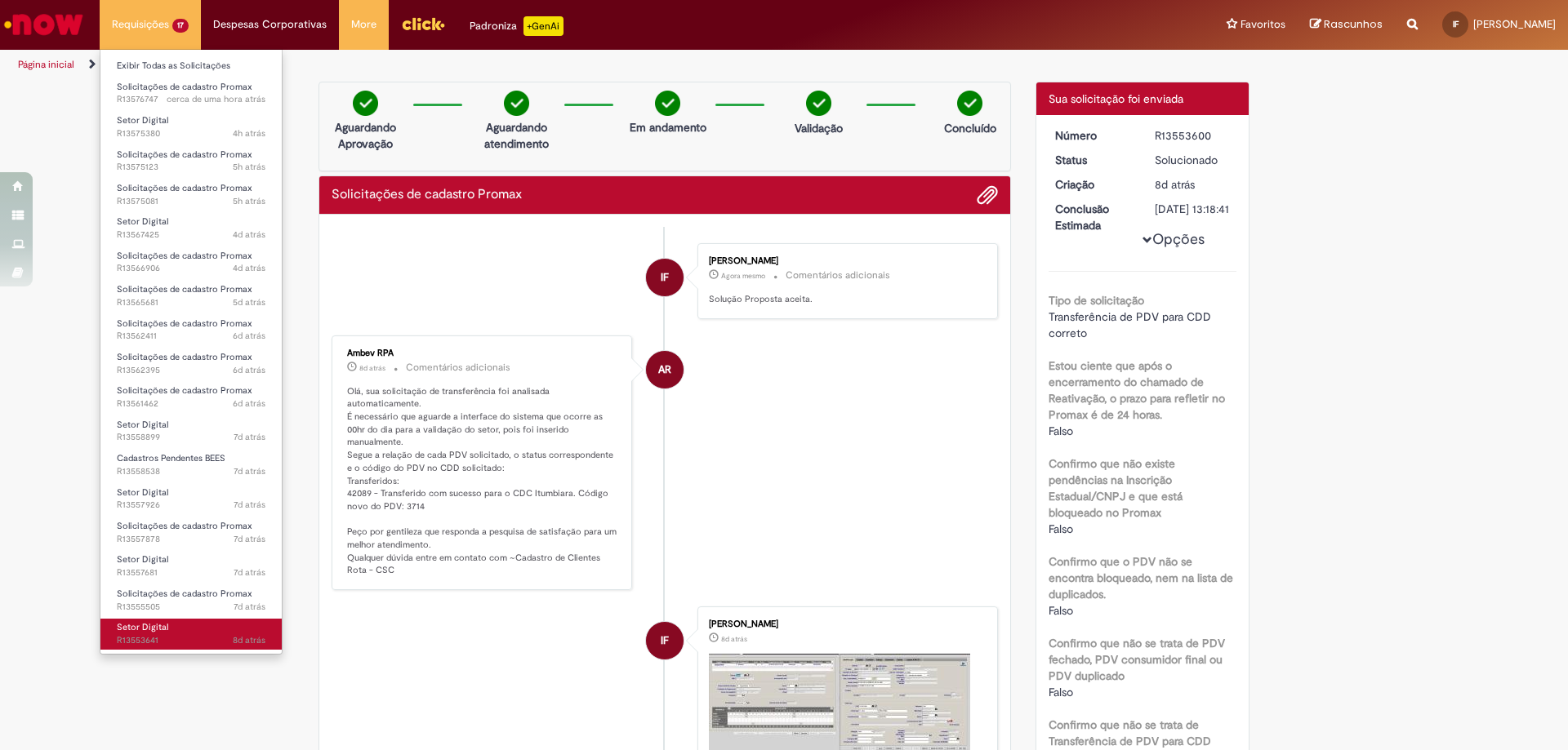
click at [212, 625] on link "Setor Digital 8d atrás 8 dias atrás R13553641" at bounding box center [191, 633] width 181 height 30
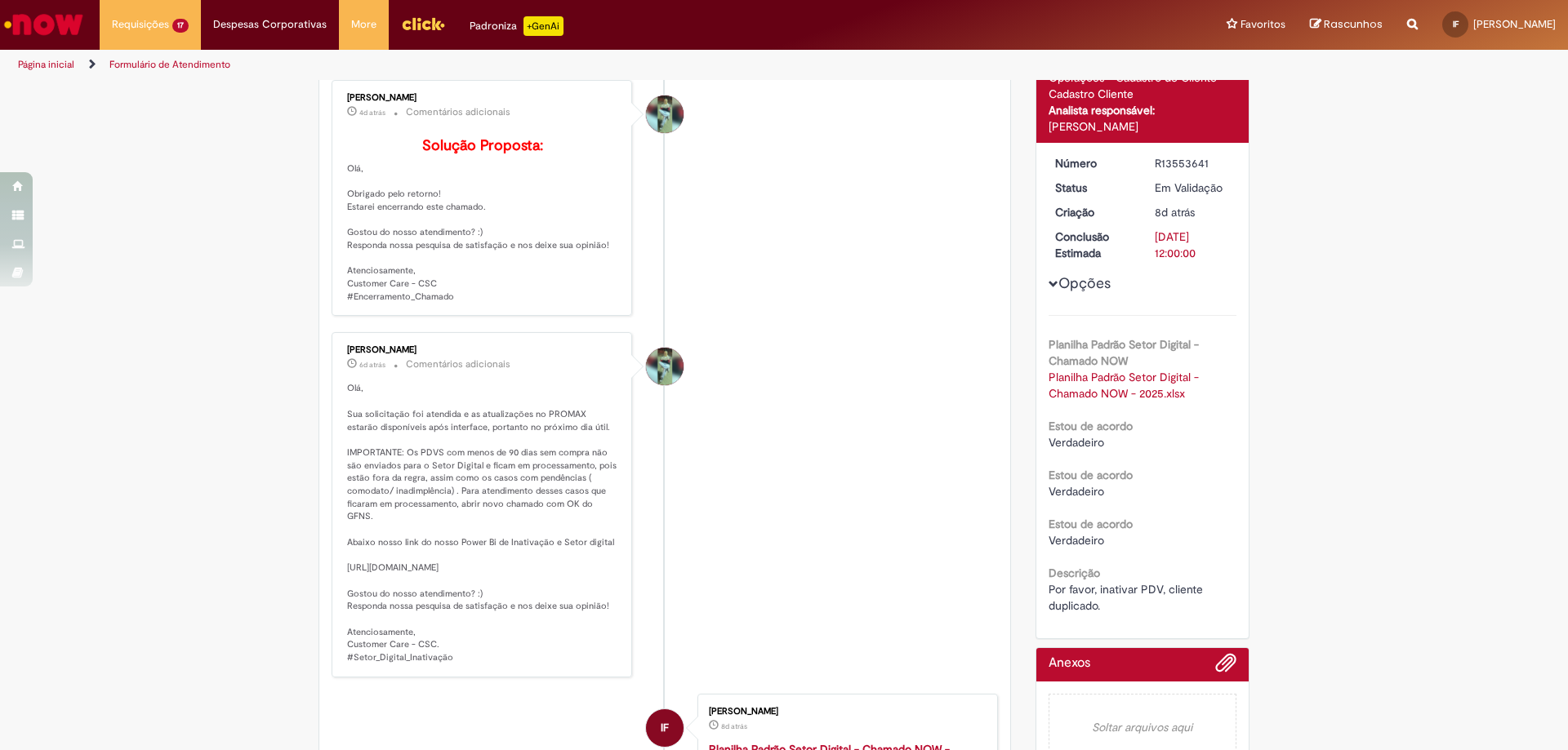
scroll to position [326, 0]
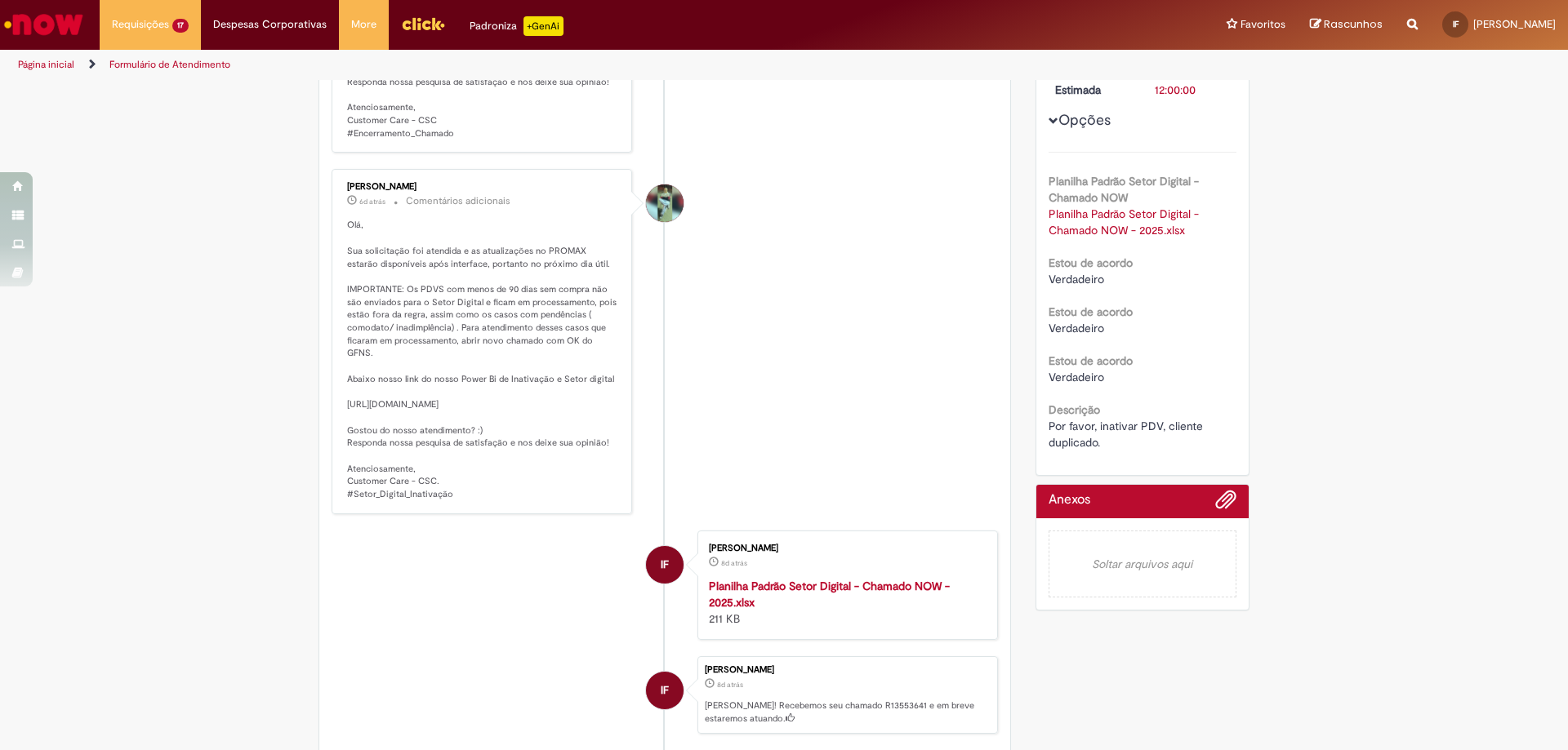
click at [1065, 219] on link "Planilha Padrão Setor Digital - Chamado NOW - 2025.xlsx" at bounding box center [1125, 222] width 154 height 31
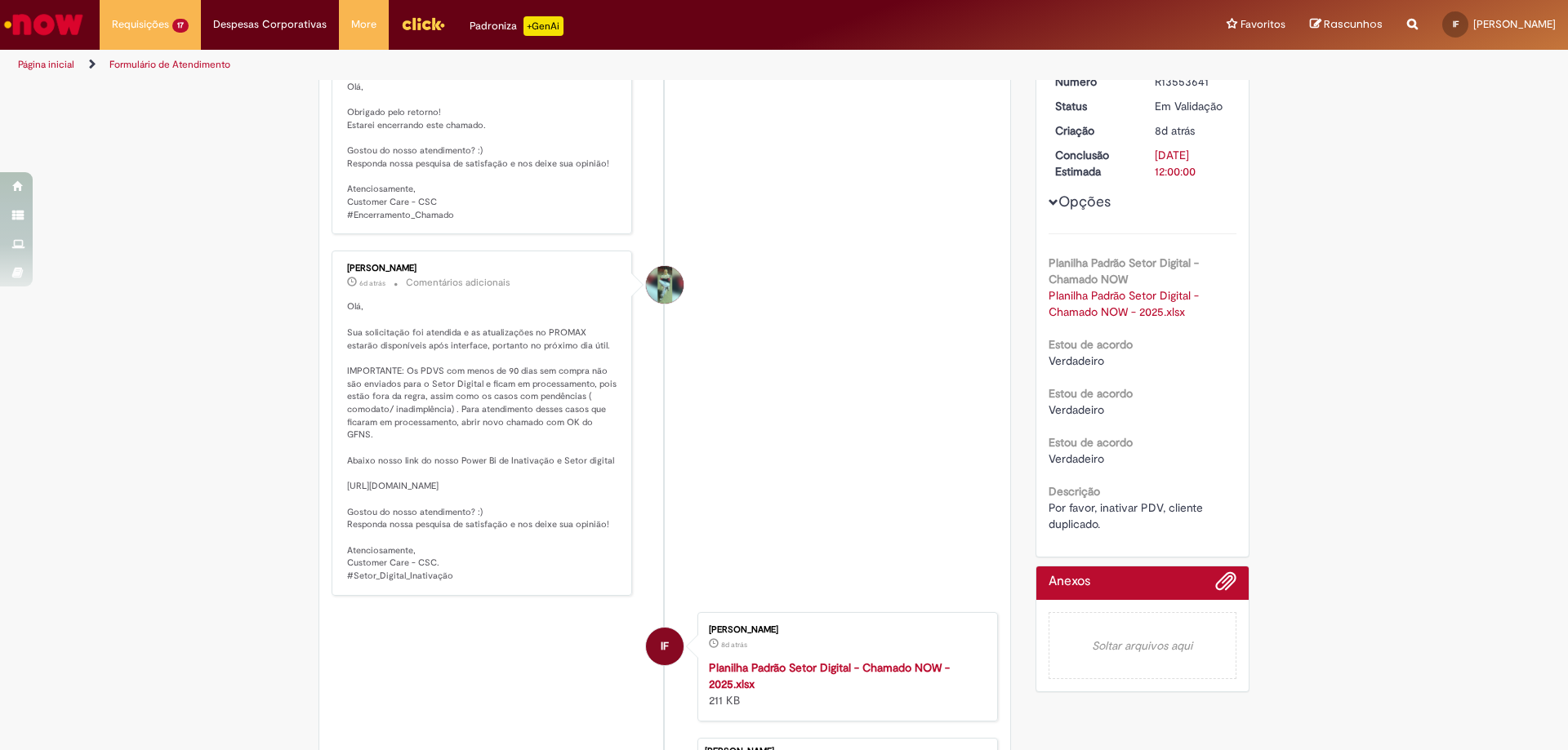
scroll to position [0, 0]
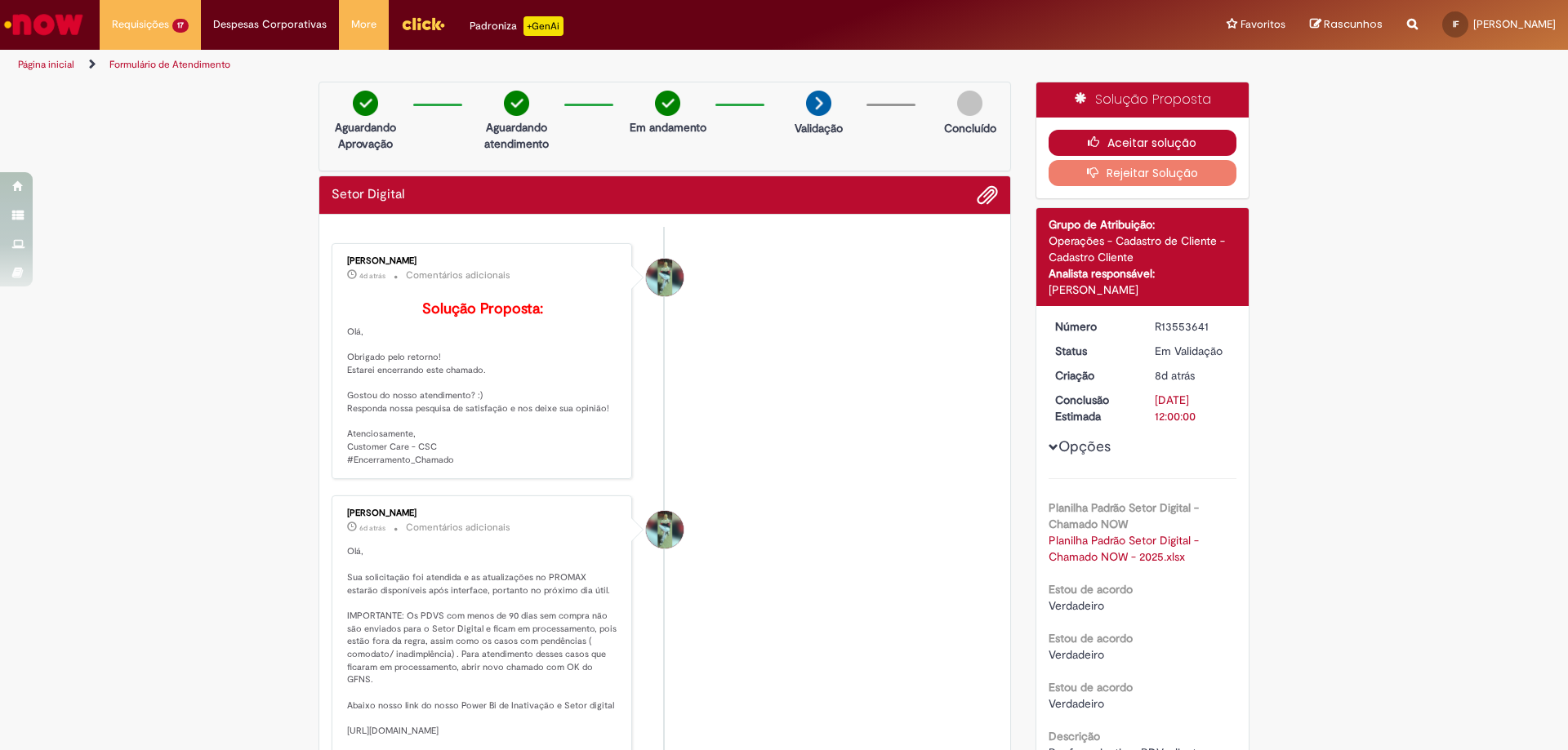
click at [1109, 144] on button "Aceitar solução" at bounding box center [1142, 142] width 188 height 26
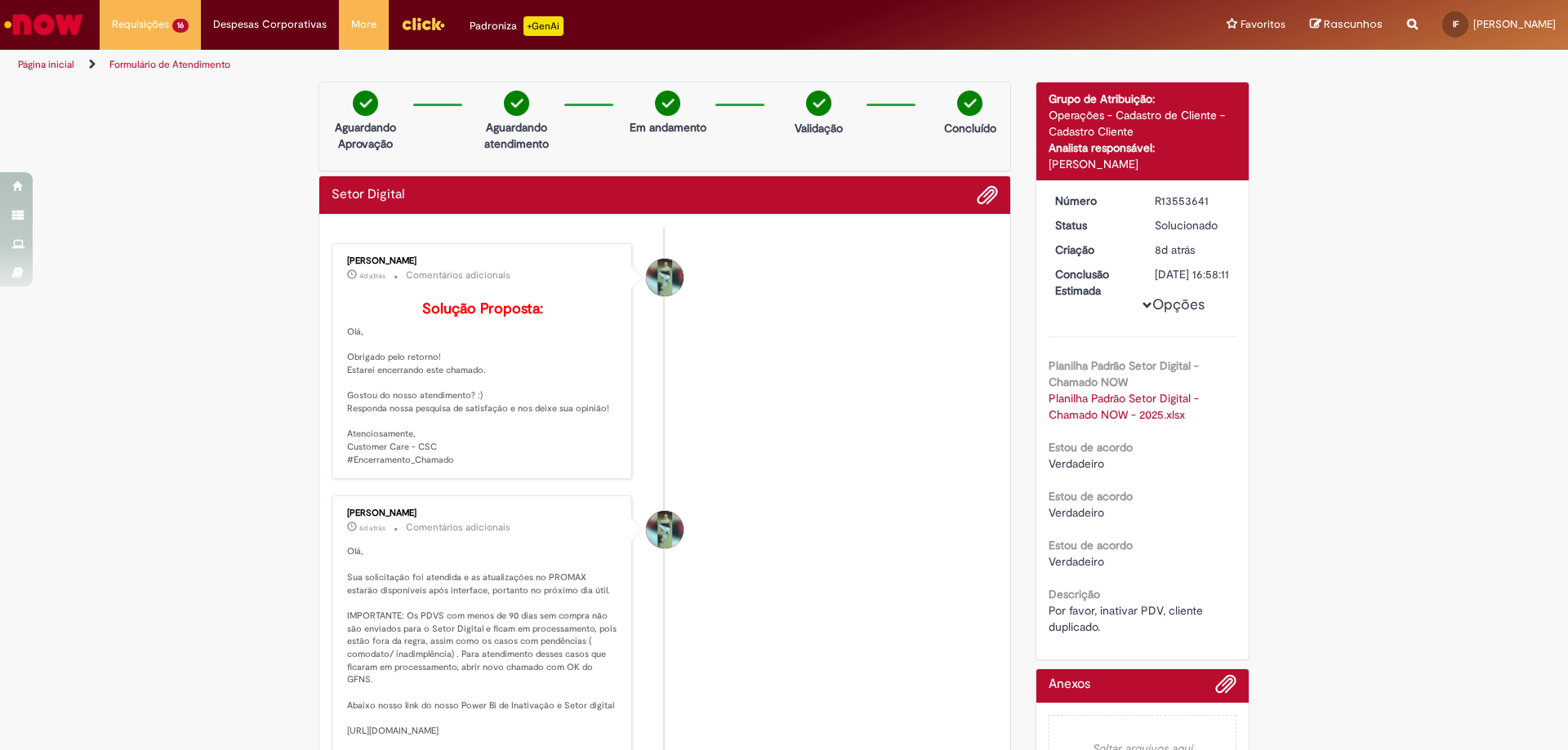
scroll to position [82, 0]
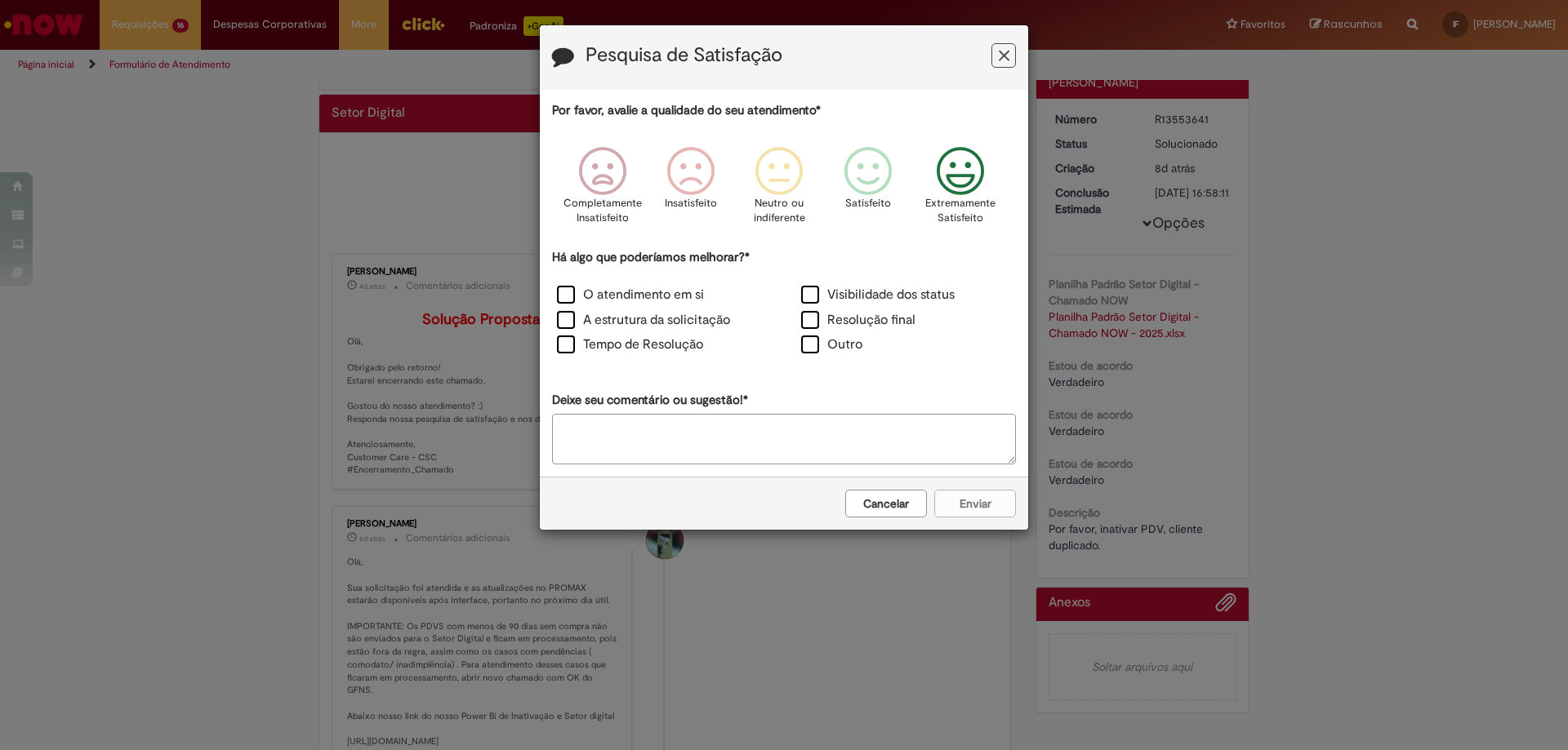
click at [982, 196] on icon "Feedback" at bounding box center [960, 171] width 61 height 49
click at [617, 298] on label "O atendimento em si" at bounding box center [630, 295] width 147 height 19
click at [828, 318] on label "Resolução final" at bounding box center [858, 320] width 114 height 19
click at [604, 350] on label "Tempo de Resolução" at bounding box center [629, 345] width 146 height 19
click at [994, 513] on button "Enviar" at bounding box center [975, 503] width 82 height 28
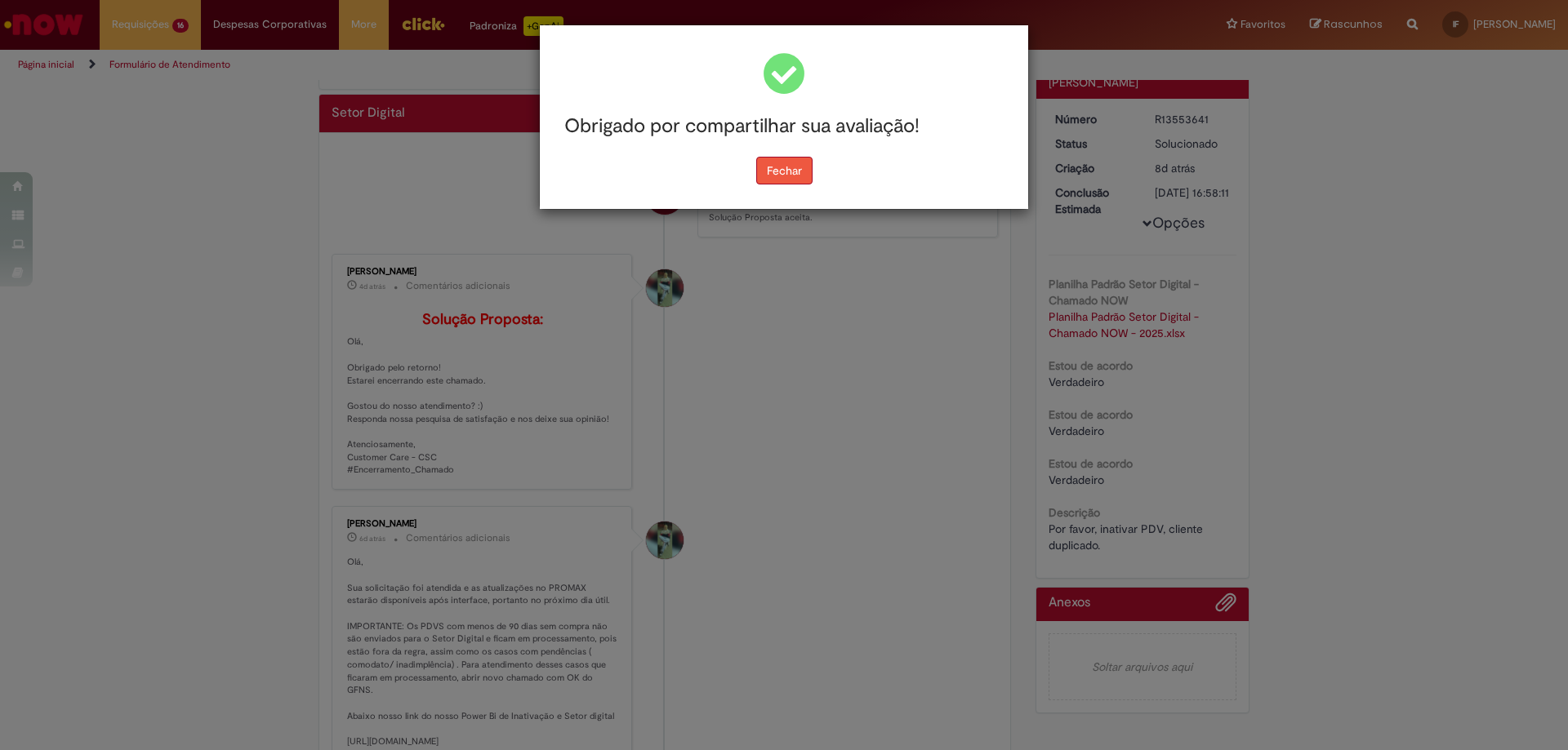
click at [789, 172] on button "Fechar" at bounding box center [784, 171] width 56 height 28
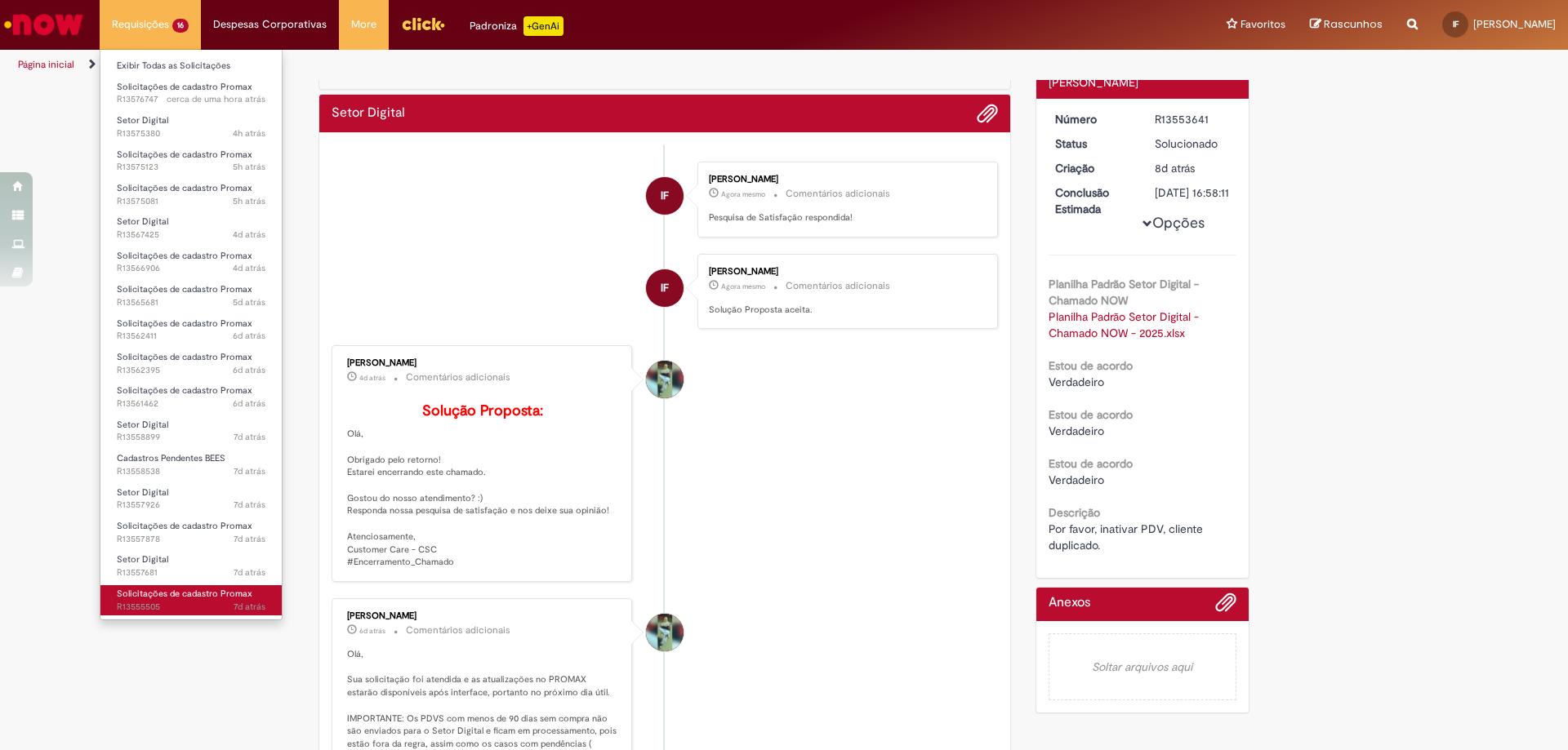
click at [206, 600] on link "Solicitações de cadastro Promax 7d atrás 7 dias atrás R13555505" at bounding box center [191, 600] width 181 height 30
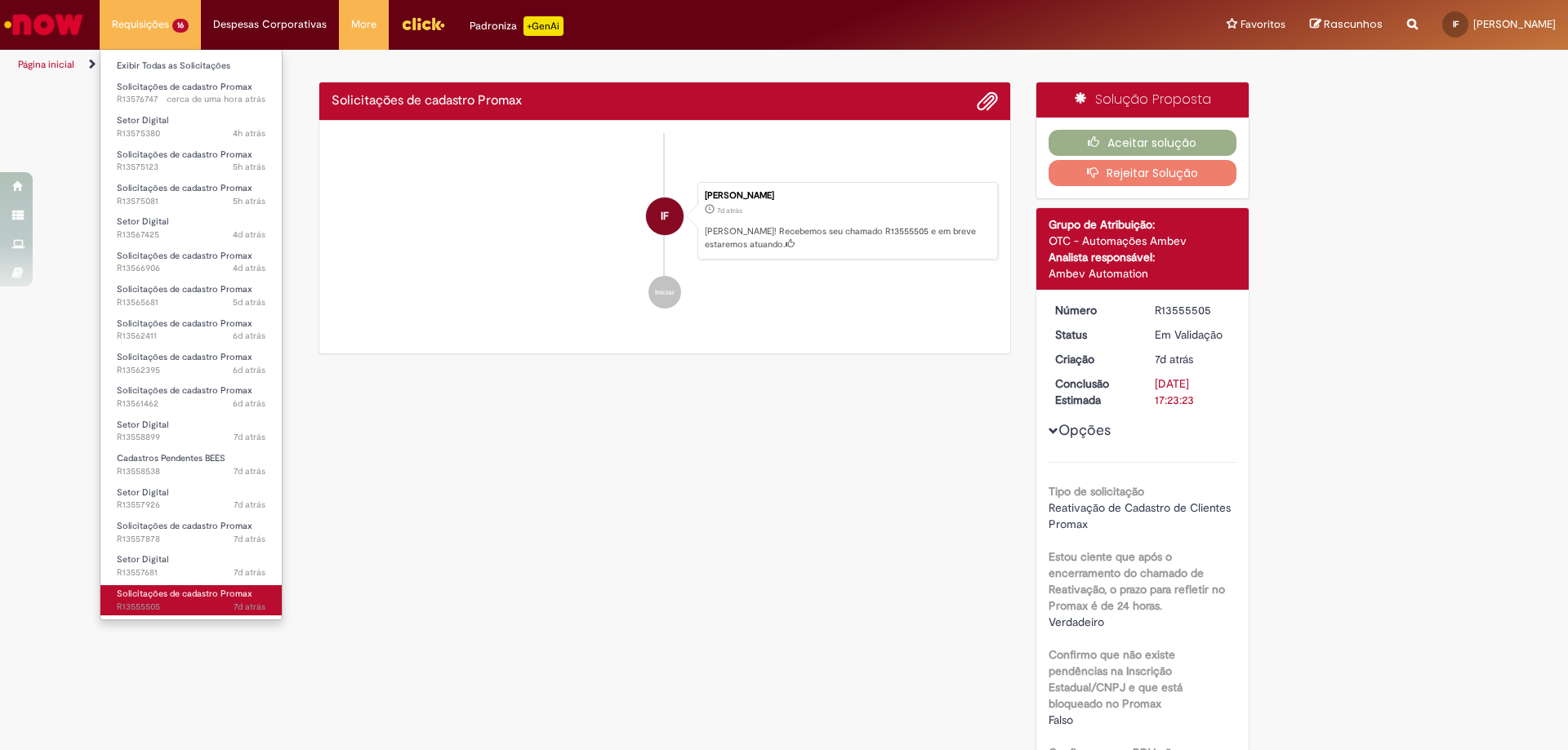
click at [191, 592] on span "Solicitações de cadastro Promax" at bounding box center [184, 594] width 136 height 12
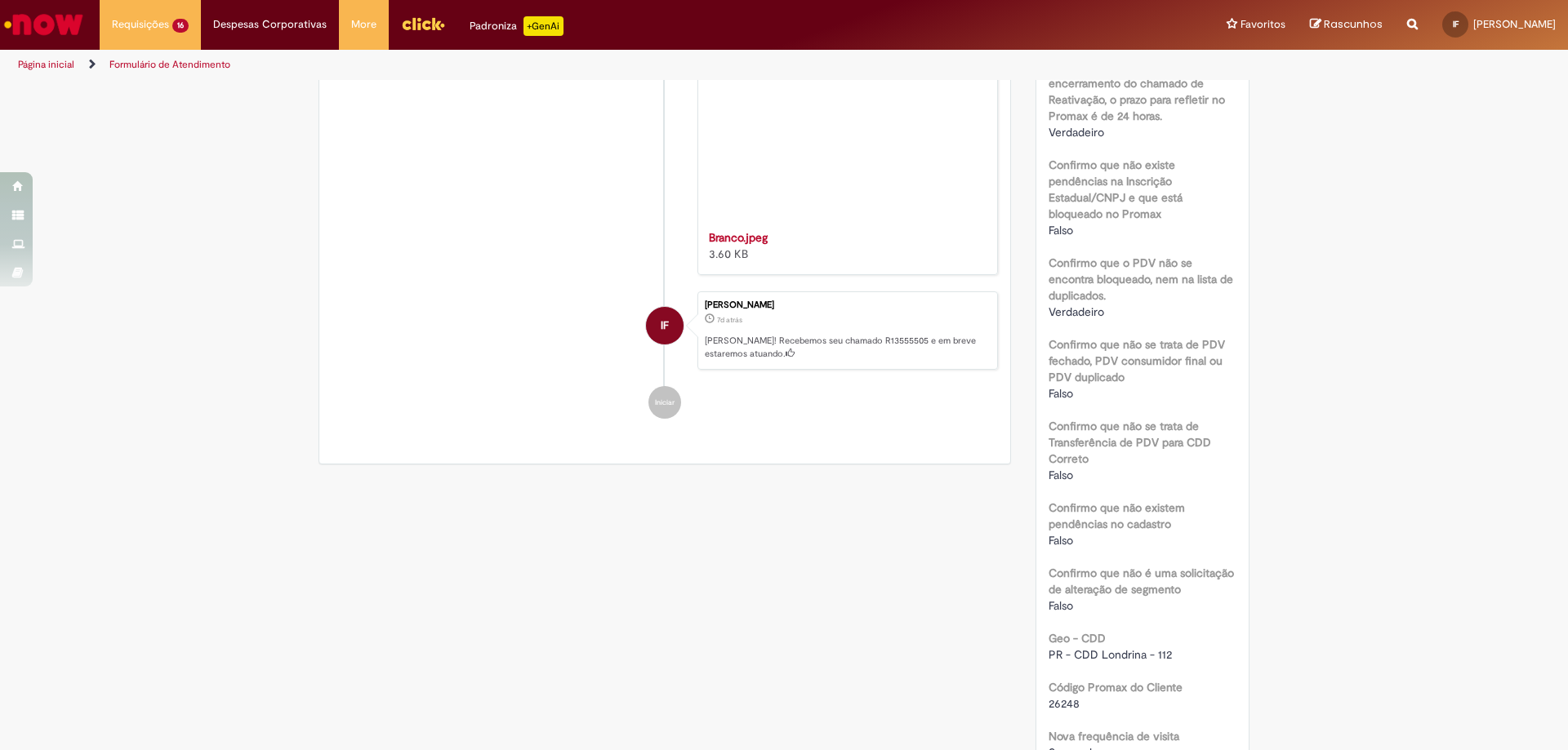
scroll to position [734, 0]
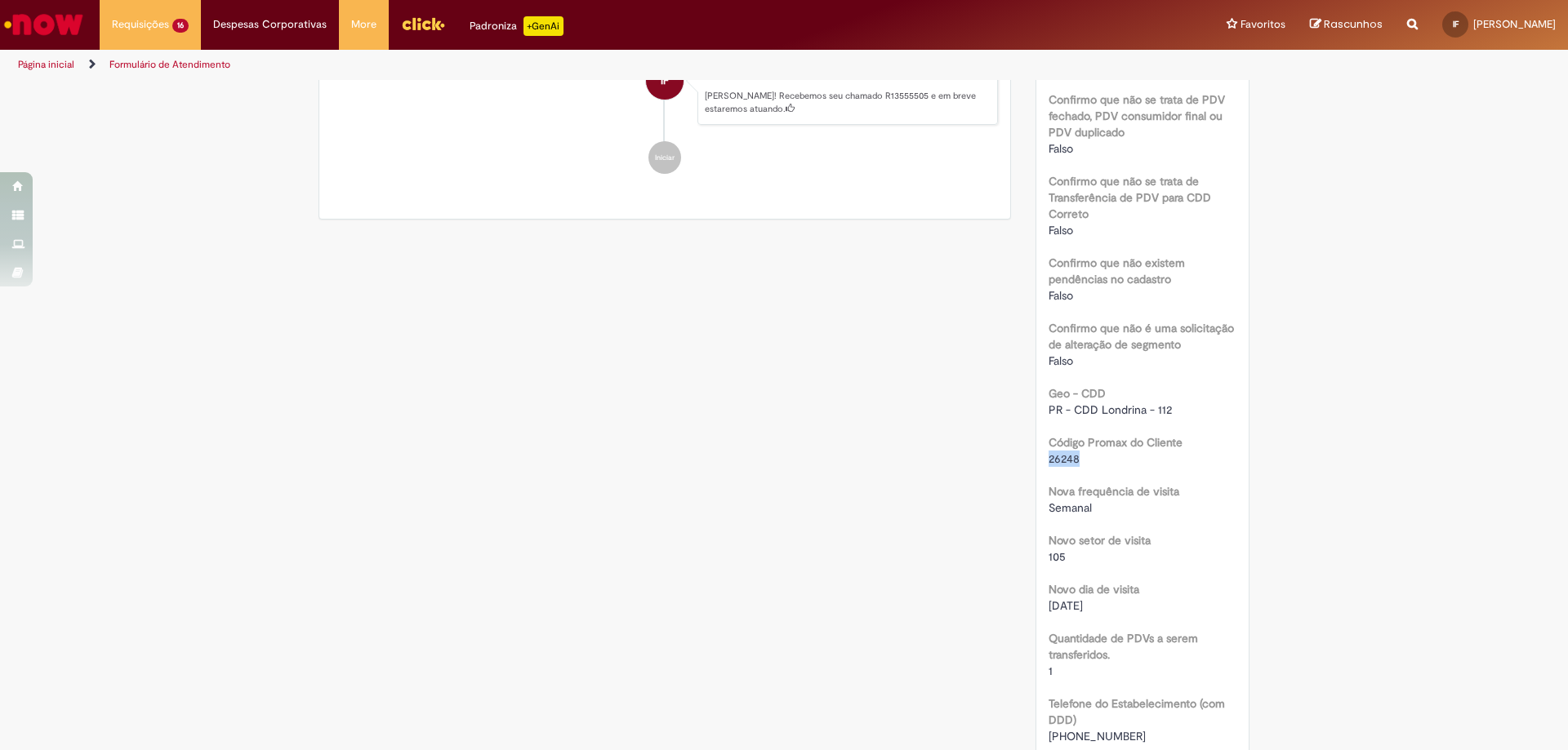
drag, startPoint x: 1043, startPoint y: 445, endPoint x: 1088, endPoint y: 452, distance: 45.5
click at [1088, 451] on div "26248" at bounding box center [1142, 458] width 188 height 16
copy span "26248"
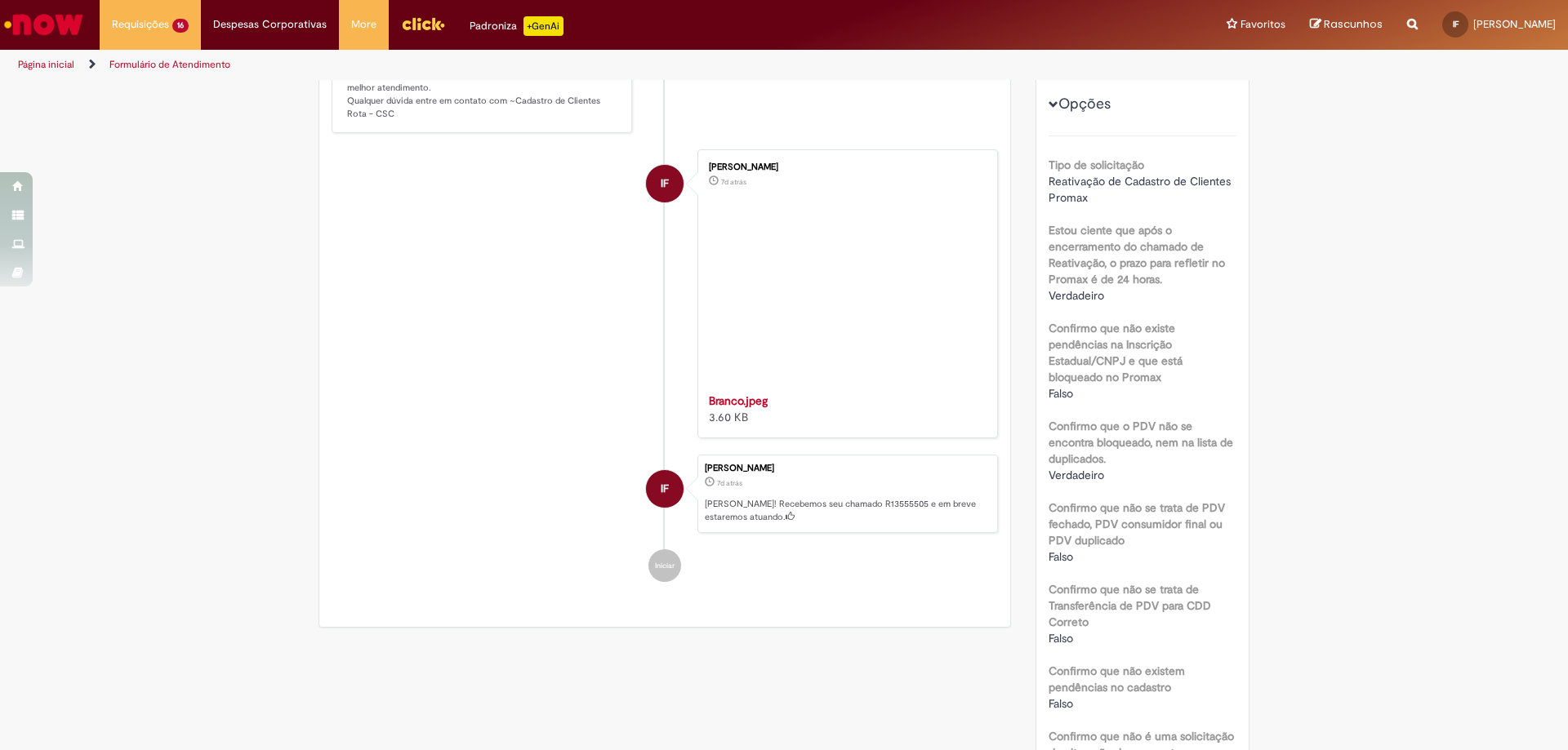
scroll to position [0, 0]
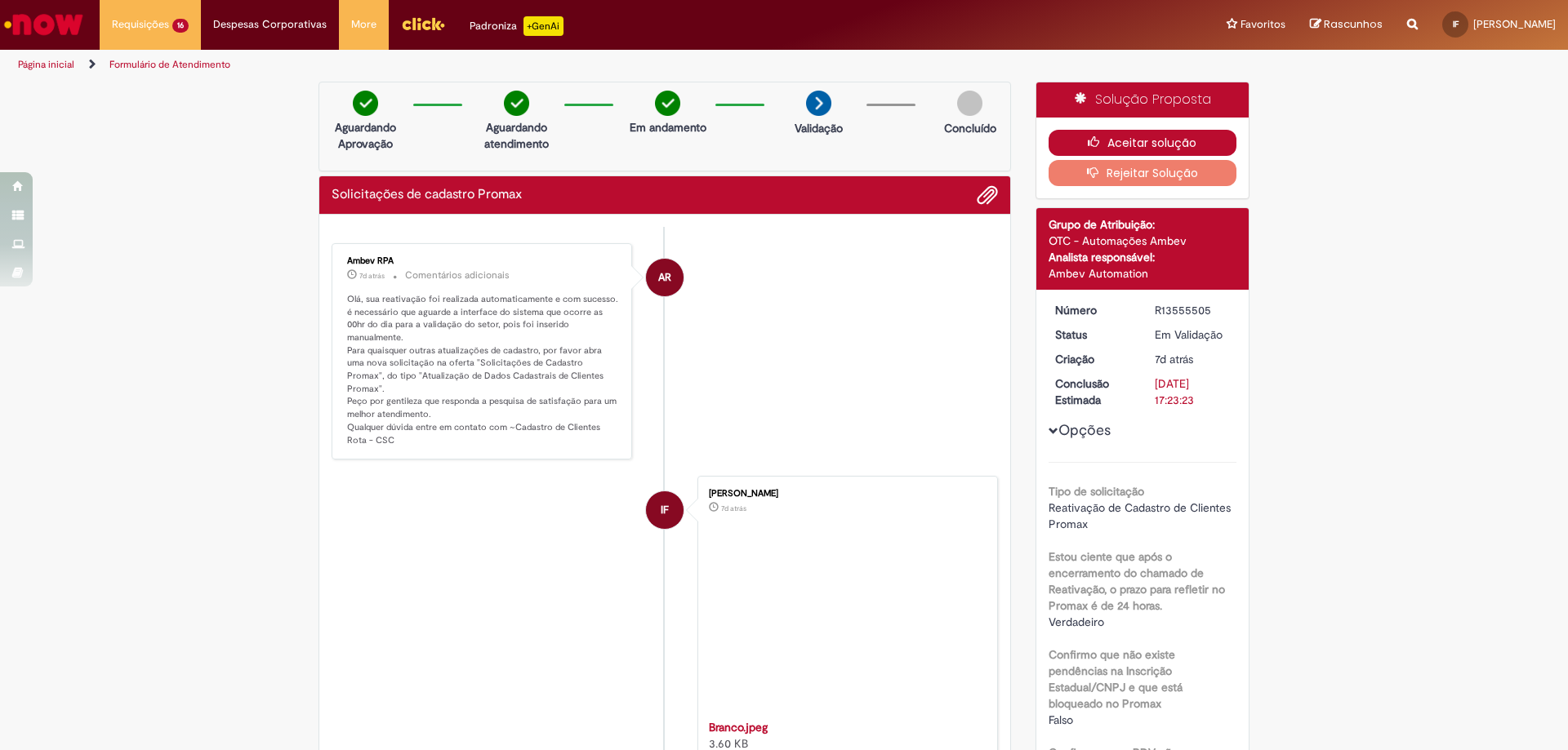
click at [1114, 143] on button "Aceitar solução" at bounding box center [1142, 142] width 188 height 26
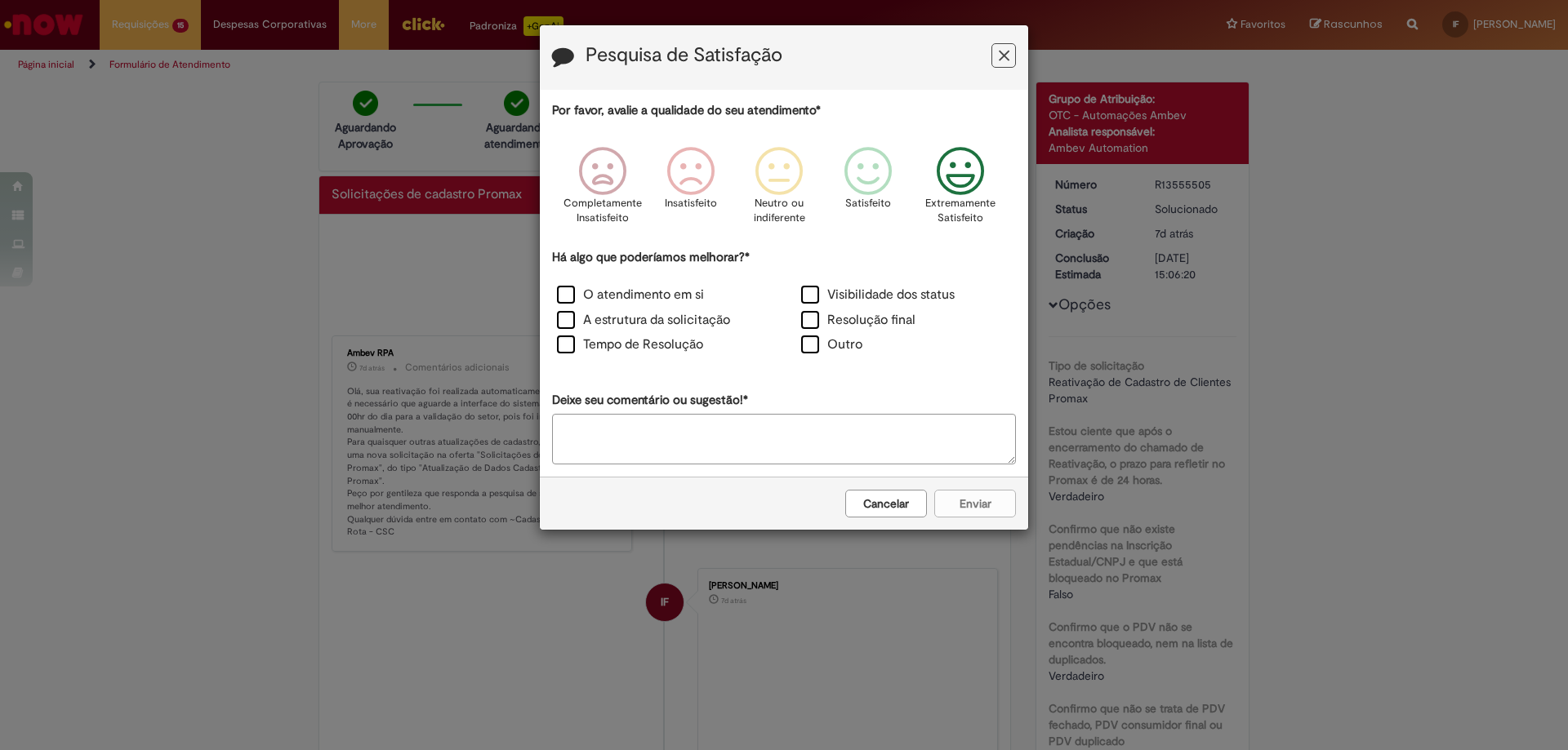
click at [946, 185] on icon "Feedback" at bounding box center [960, 171] width 61 height 49
click at [830, 319] on label "Resolução final" at bounding box center [858, 320] width 114 height 19
click at [634, 303] on label "O atendimento em si" at bounding box center [630, 295] width 147 height 19
click at [631, 349] on label "Tempo de Resolução" at bounding box center [629, 345] width 146 height 19
click at [972, 510] on button "Enviar" at bounding box center [975, 503] width 82 height 28
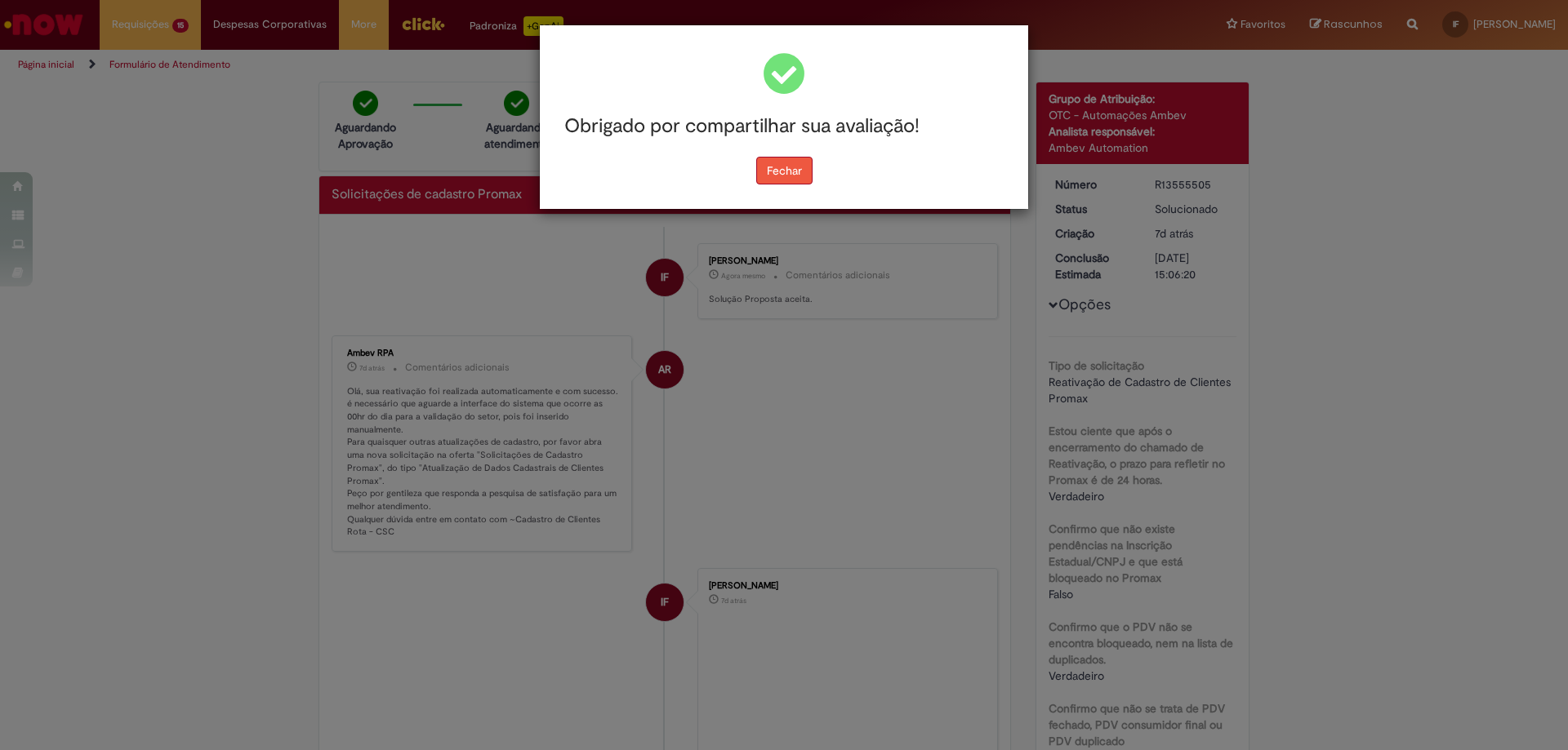
click at [800, 173] on button "Fechar" at bounding box center [784, 171] width 56 height 28
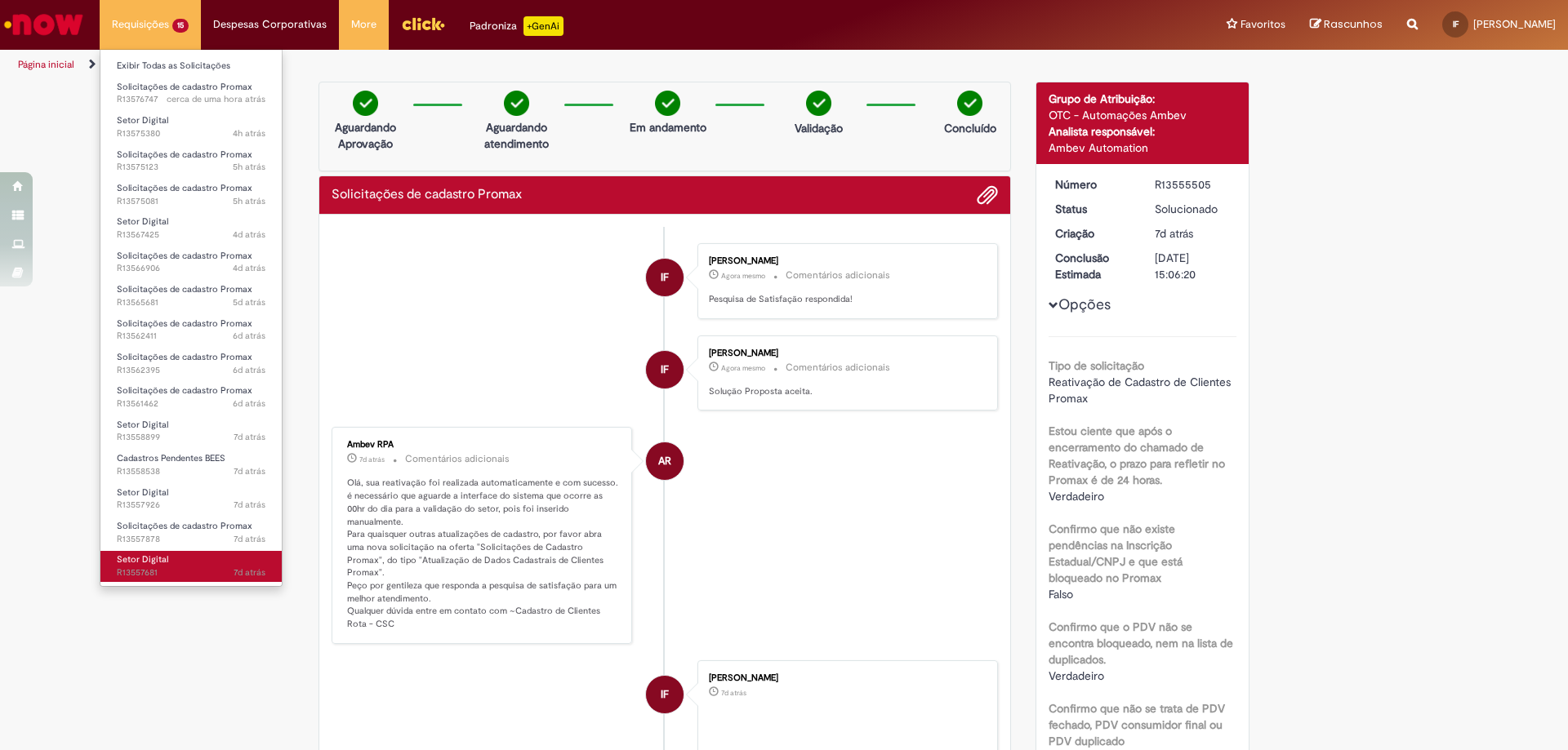
click at [142, 555] on span "Setor Digital" at bounding box center [142, 559] width 52 height 12
drag, startPoint x: 142, startPoint y: 555, endPoint x: 128, endPoint y: 563, distance: 16.1
click at [128, 563] on span "Setor Digital" at bounding box center [142, 559] width 52 height 12
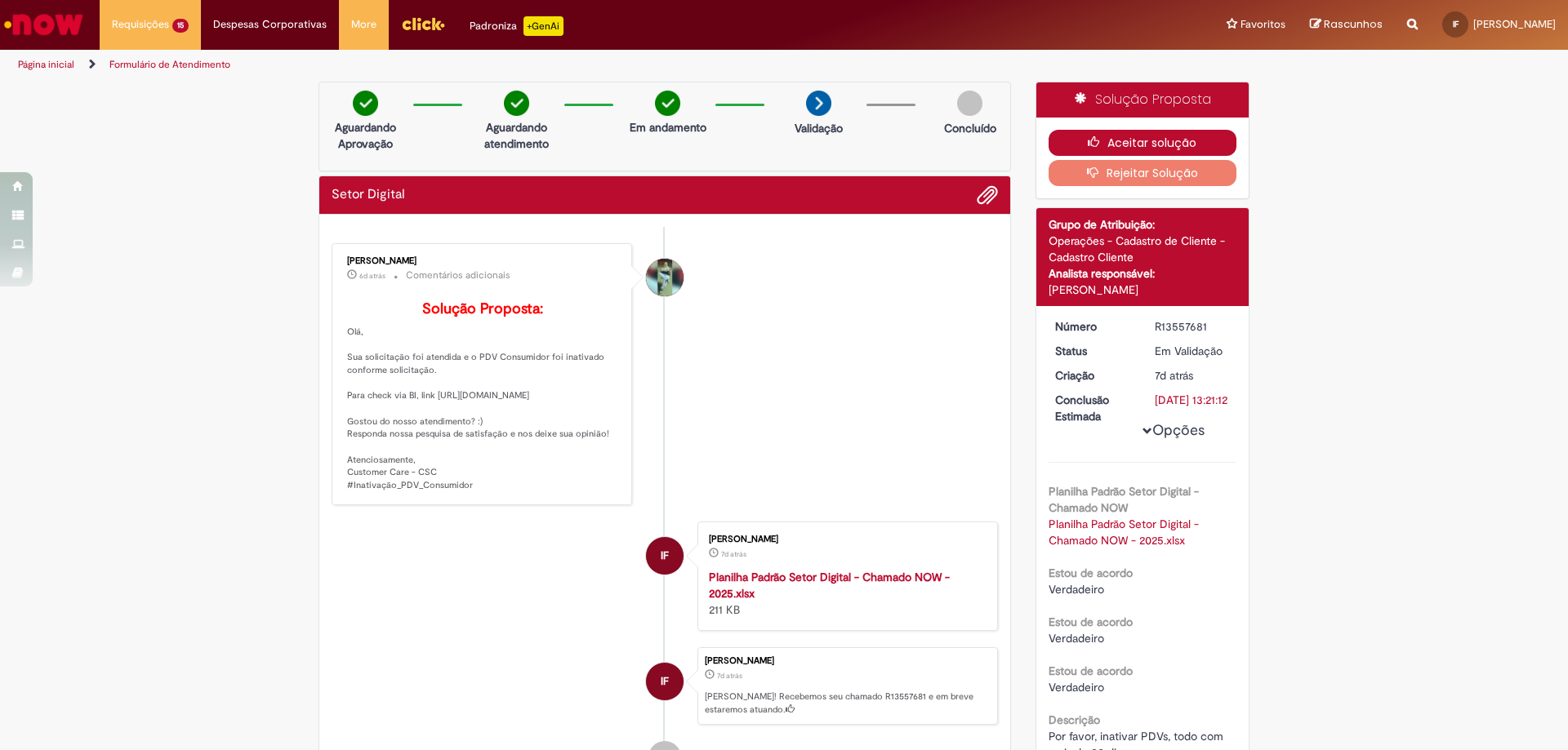
click at [1101, 142] on icon "button" at bounding box center [1097, 142] width 20 height 11
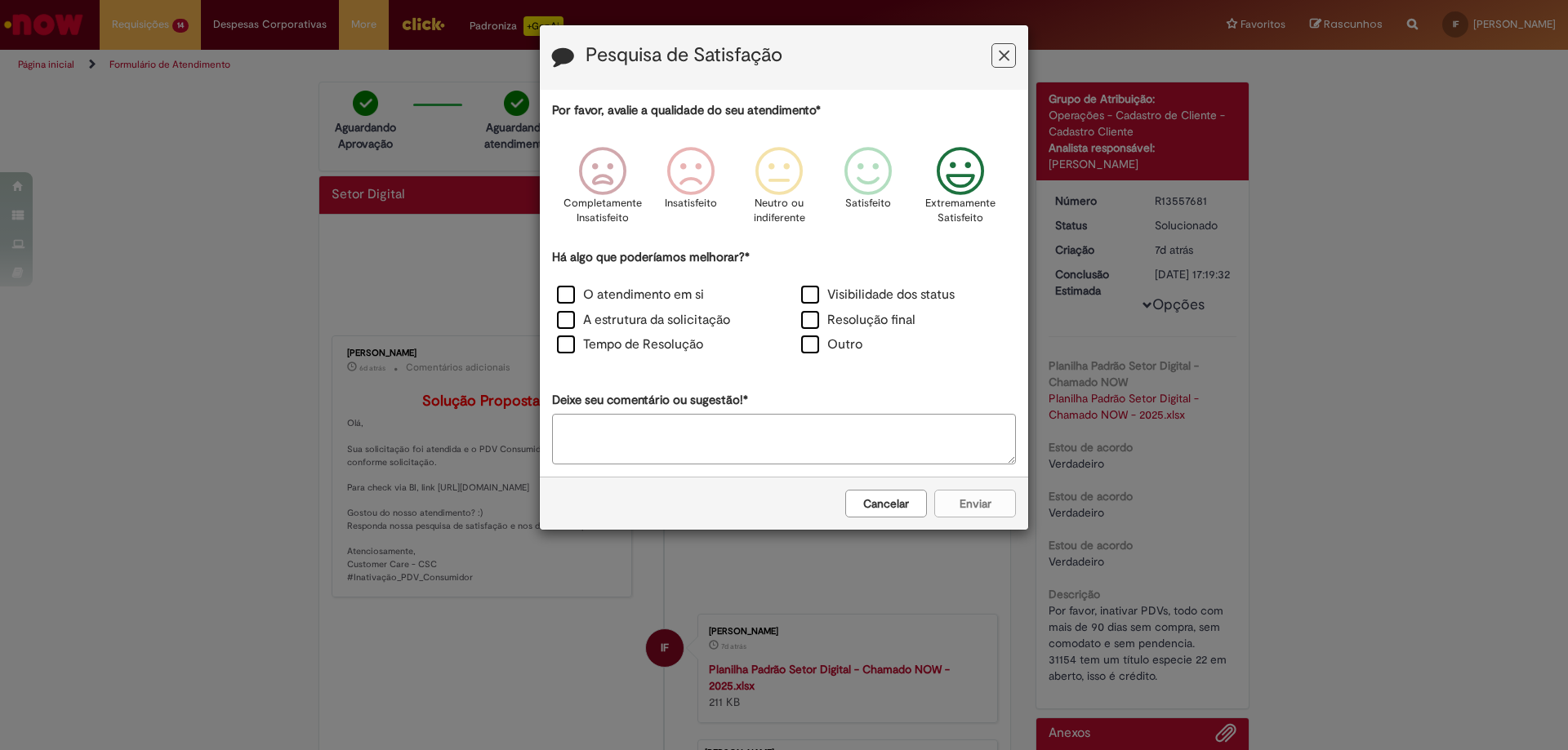
click at [954, 191] on icon "Feedback" at bounding box center [960, 171] width 61 height 49
click at [617, 293] on label "O atendimento em si" at bounding box center [630, 295] width 147 height 19
click at [838, 325] on label "Resolução final" at bounding box center [858, 320] width 114 height 19
click at [661, 347] on label "Tempo de Resolução" at bounding box center [629, 345] width 146 height 19
click at [961, 511] on button "Enviar" at bounding box center [975, 503] width 82 height 28
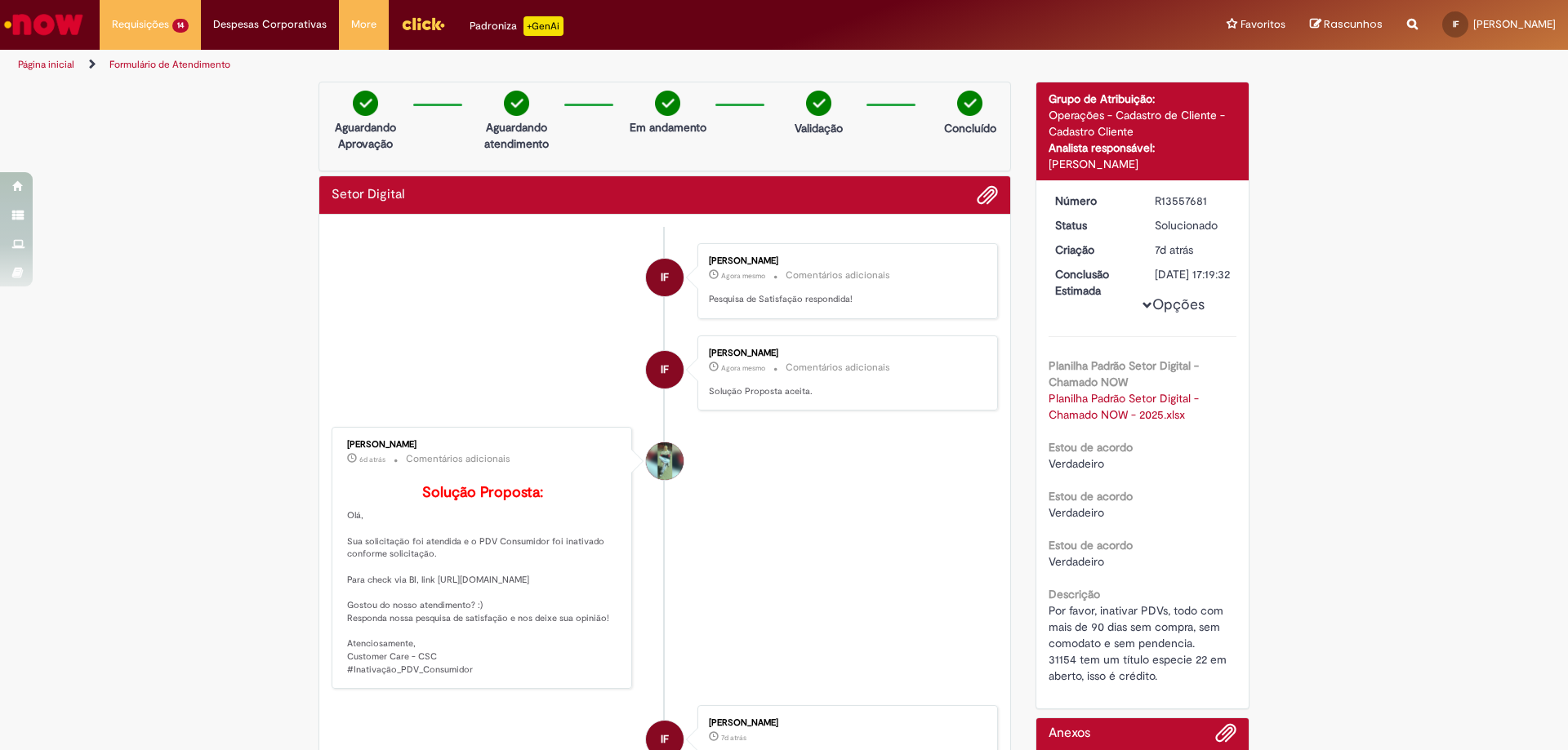
click at [699, 512] on li "[PERSON_NAME] 6d atrás 6 dias atrás Comentários adicionais Solução Proposta: [G…" at bounding box center [665, 558] width 667 height 262
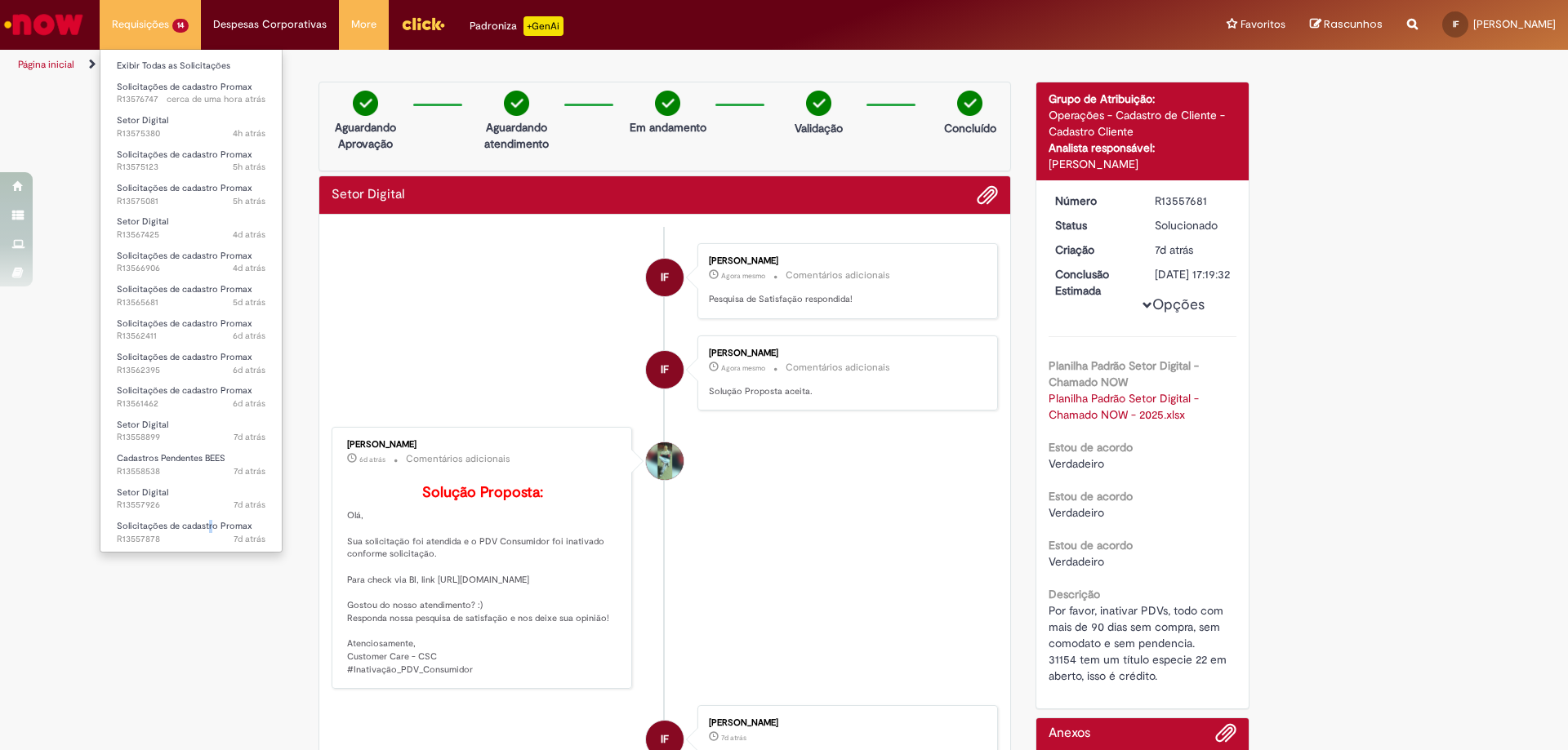
click at [208, 516] on li "Solicitações de cadastro Promax 7d atrás 7 dias atrás R13557878" at bounding box center [191, 531] width 181 height 34
click at [208, 523] on span "Solicitações de cadastro Promax" at bounding box center [184, 526] width 136 height 12
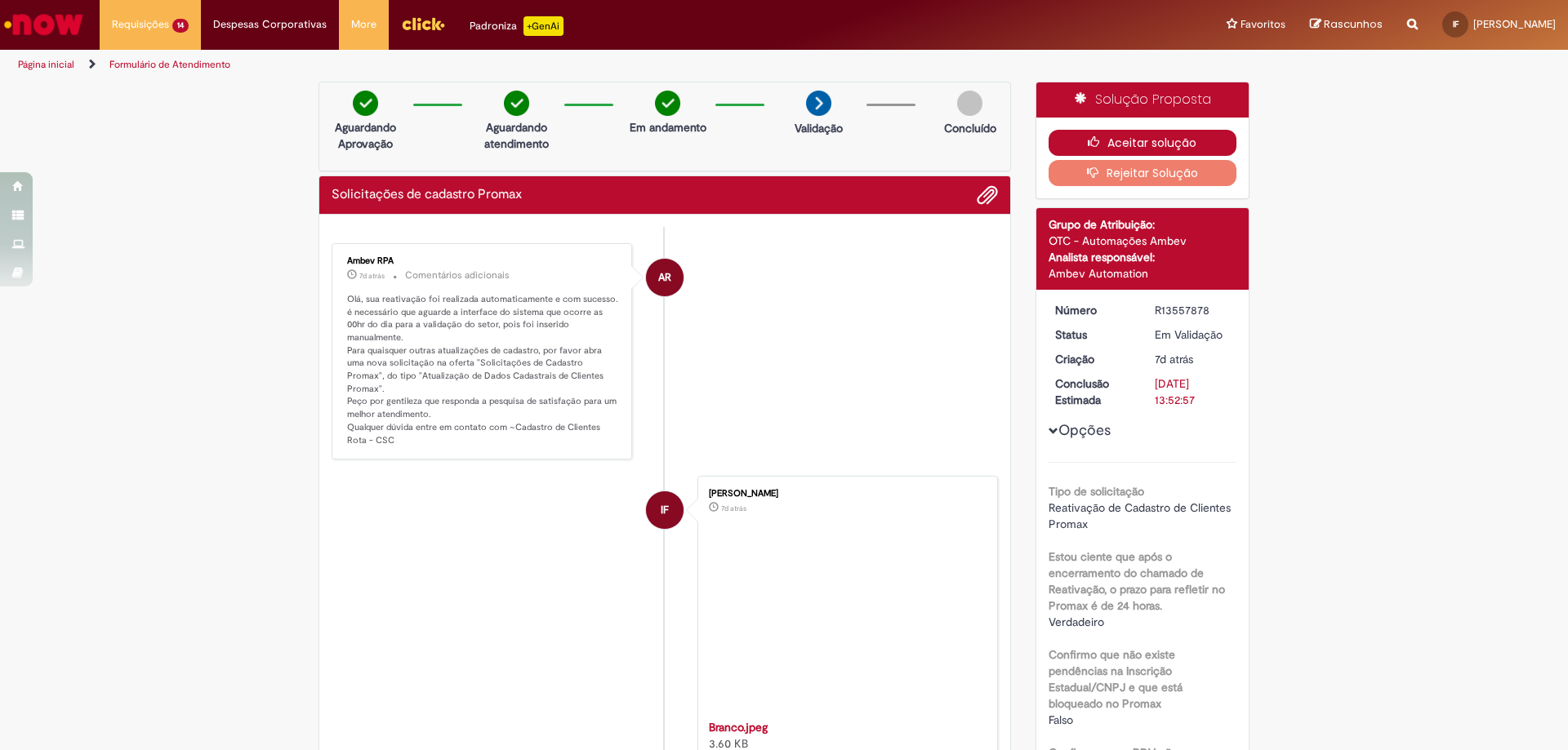
click at [1097, 150] on button "Aceitar solução" at bounding box center [1142, 142] width 188 height 26
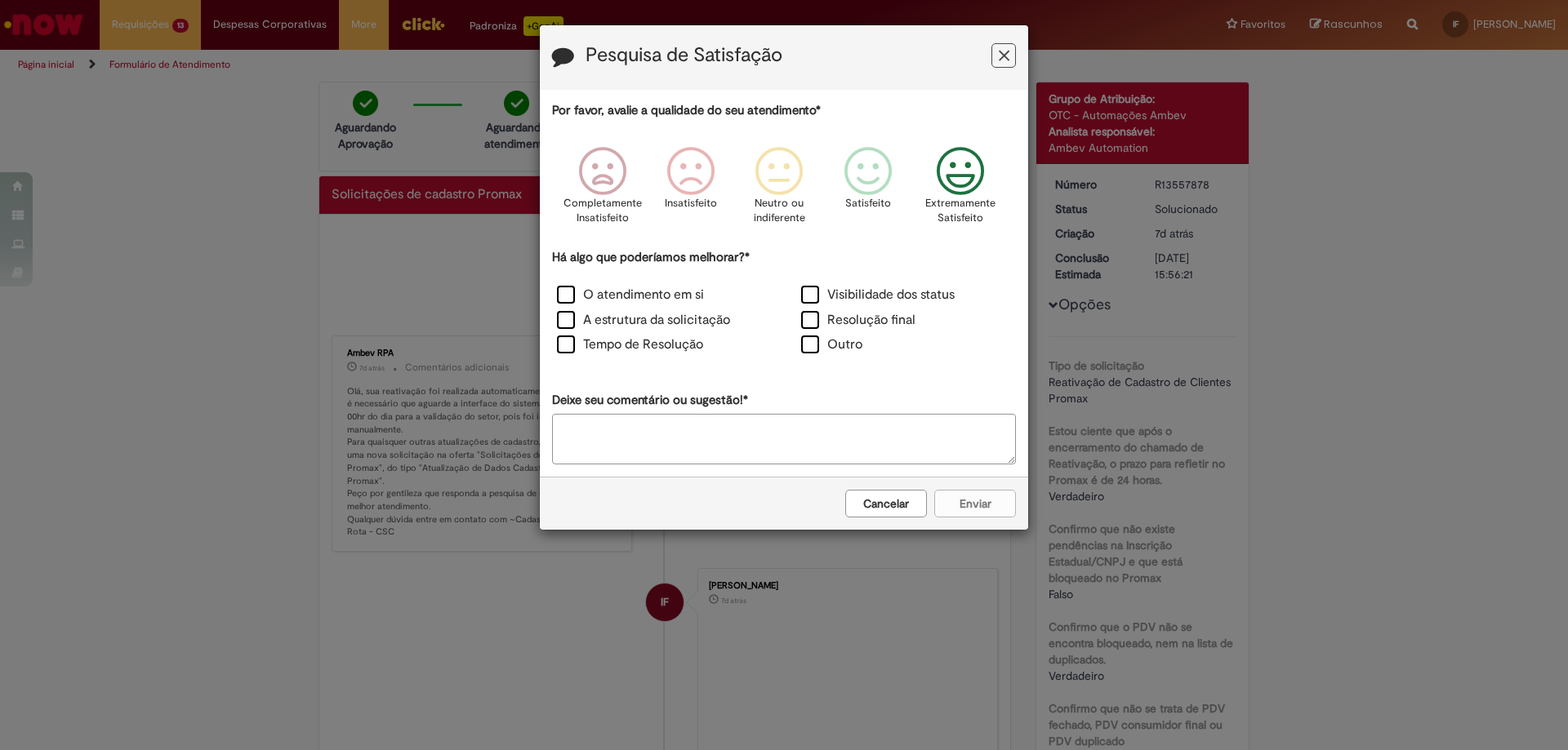
click at [947, 192] on icon "Feedback" at bounding box center [960, 171] width 61 height 49
click at [584, 281] on div "Há algo que poderíamos melhorar?* O atendimento em si Visibilidade dos status A…" at bounding box center [783, 304] width 464 height 110
click at [596, 299] on label "O atendimento em si" at bounding box center [630, 295] width 147 height 19
drag, startPoint x: 596, startPoint y: 299, endPoint x: 1033, endPoint y: 334, distance: 438.4
click at [1033, 334] on div "Pesquisa de Satisfação Por favor, avalie a qualidade do seu atendimento* Comple…" at bounding box center [784, 375] width 1568 height 750
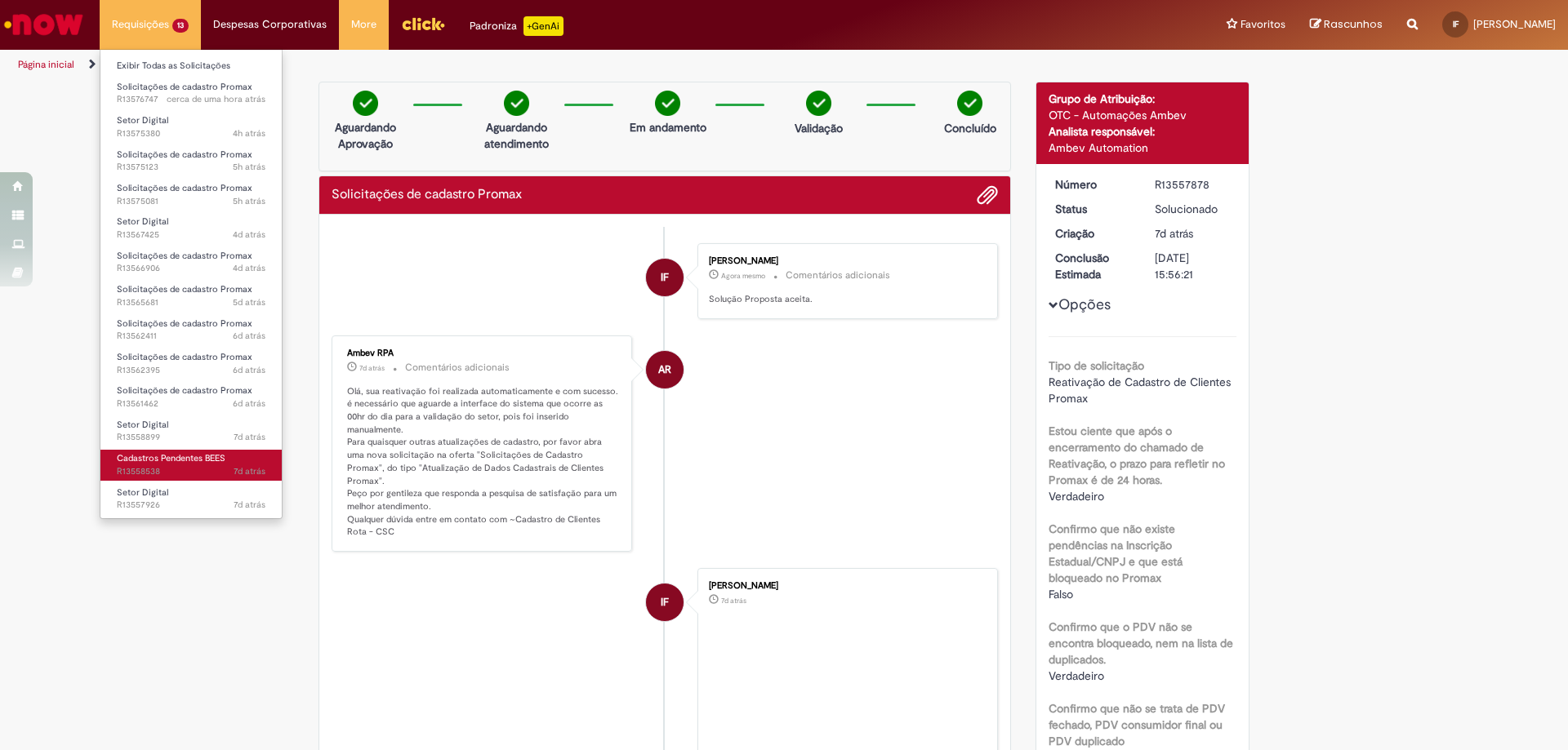
click at [205, 471] on span "7d atrás 7 dias atrás R13558538" at bounding box center [191, 471] width 149 height 13
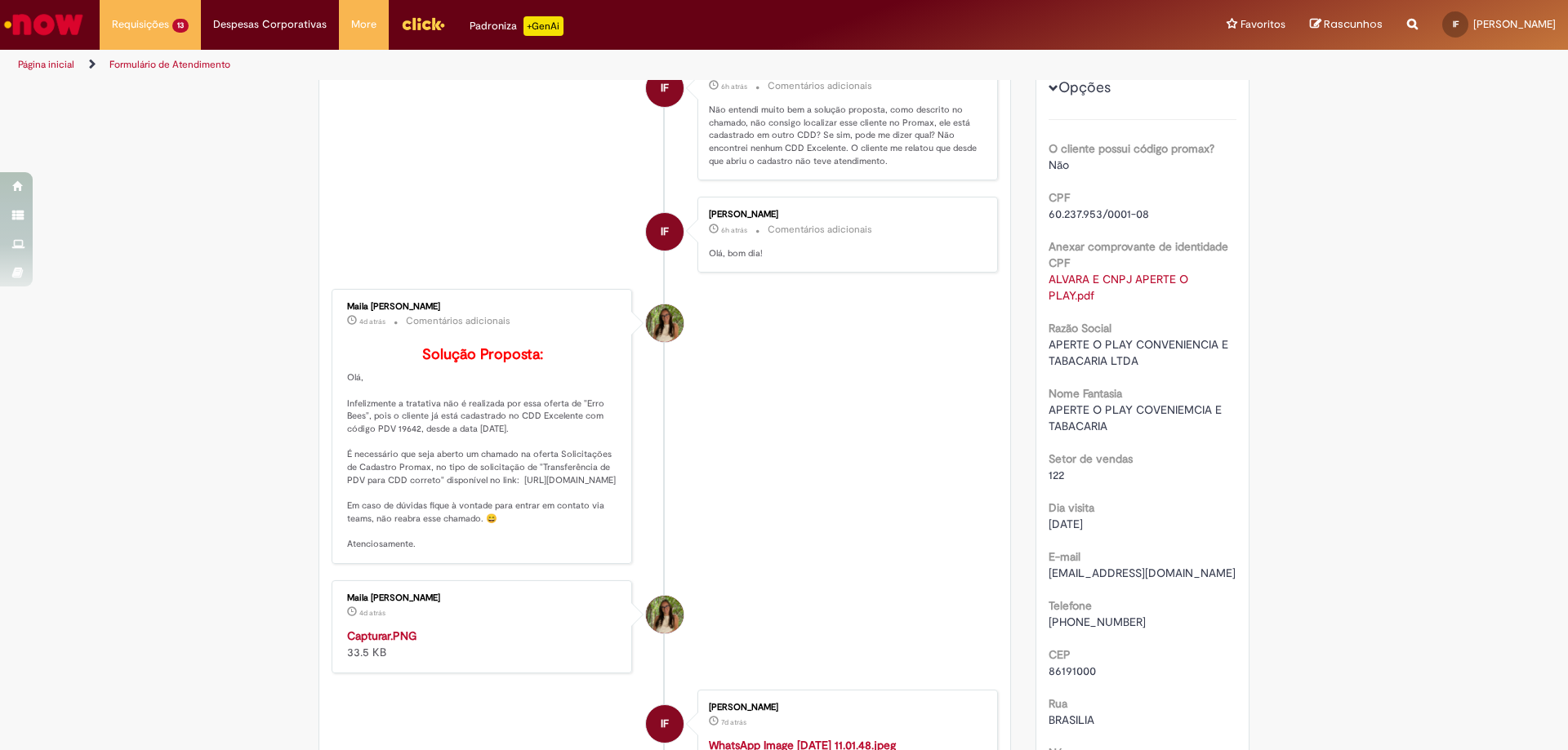
scroll to position [408, 0]
